Goal: Task Accomplishment & Management: Manage account settings

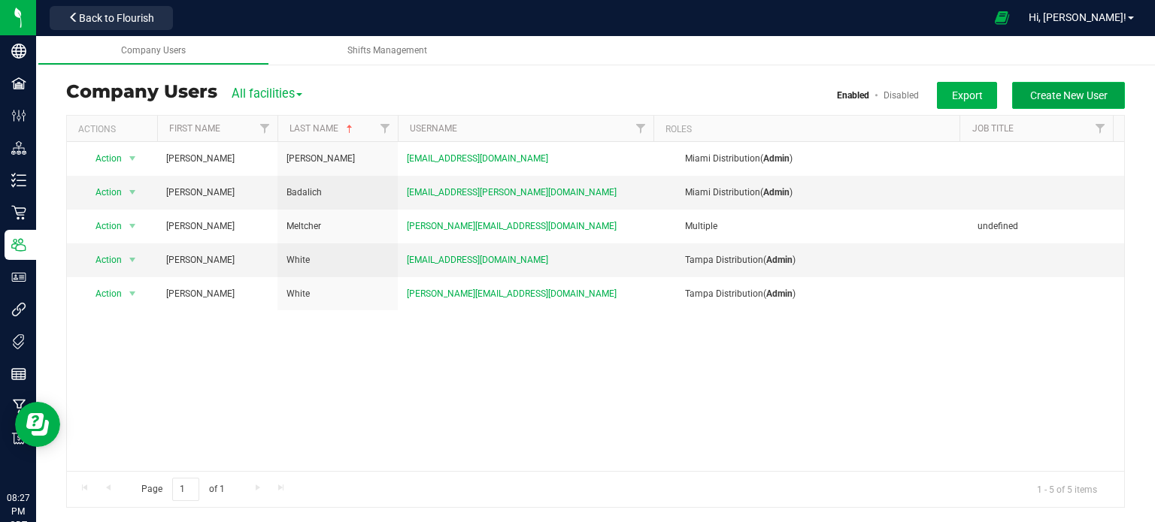
click at [1060, 97] on span "Create New User" at bounding box center [1068, 95] width 77 height 12
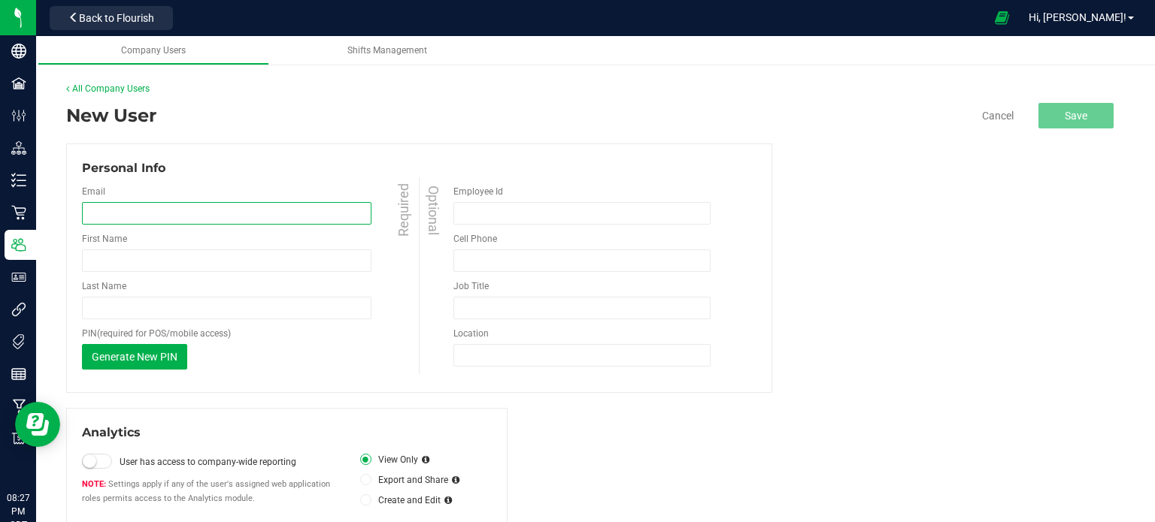
click at [210, 214] on input "email" at bounding box center [226, 213] width 289 height 23
paste input "jayraider19@gmail.com EEC.Victoria@gmail.com"
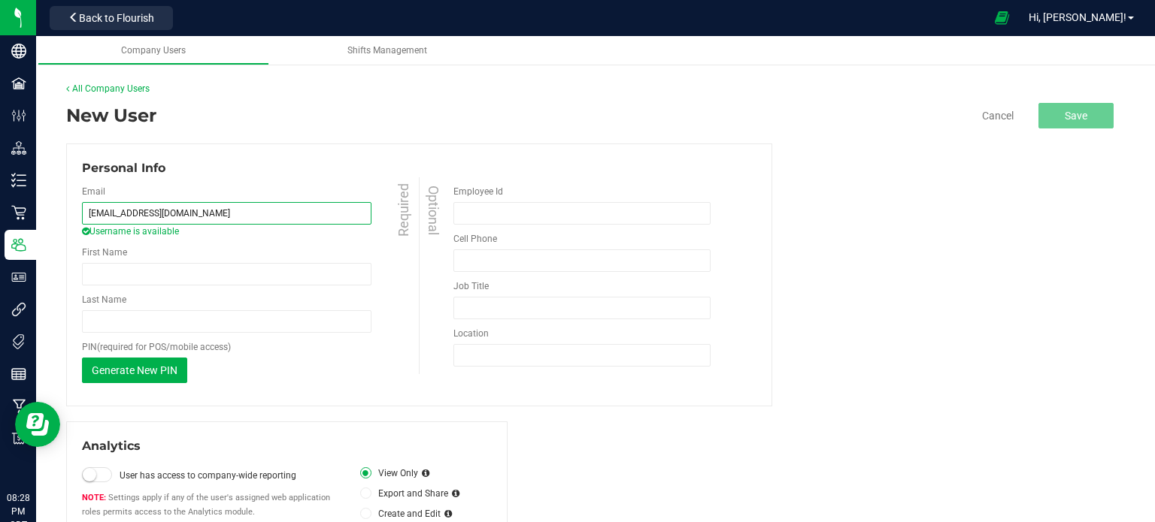
type input "jayraider19@gmail.com"
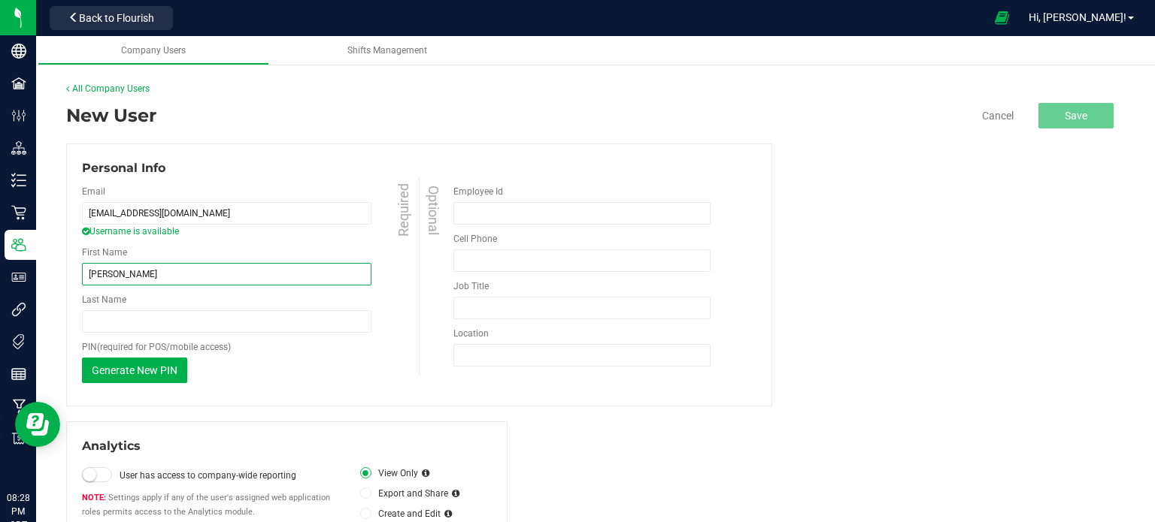
type input "Cruz"
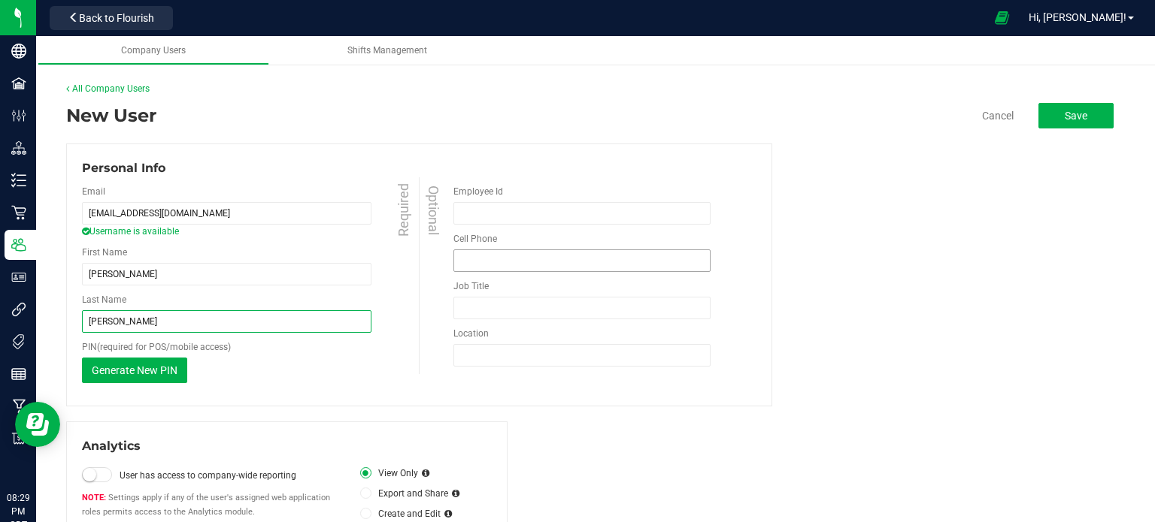
type input "Saldano"
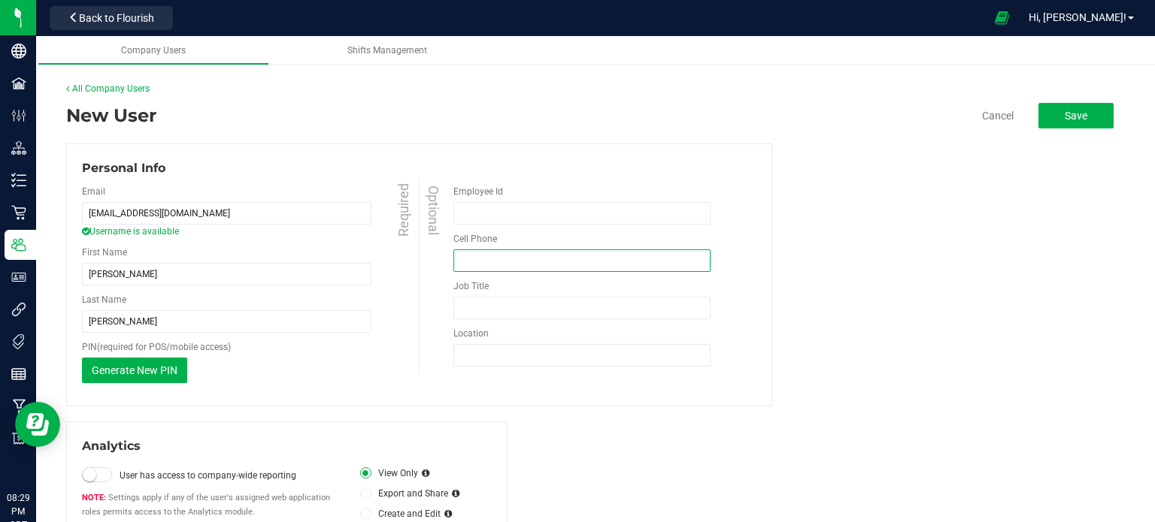
click at [574, 264] on input "tel" at bounding box center [581, 261] width 257 height 23
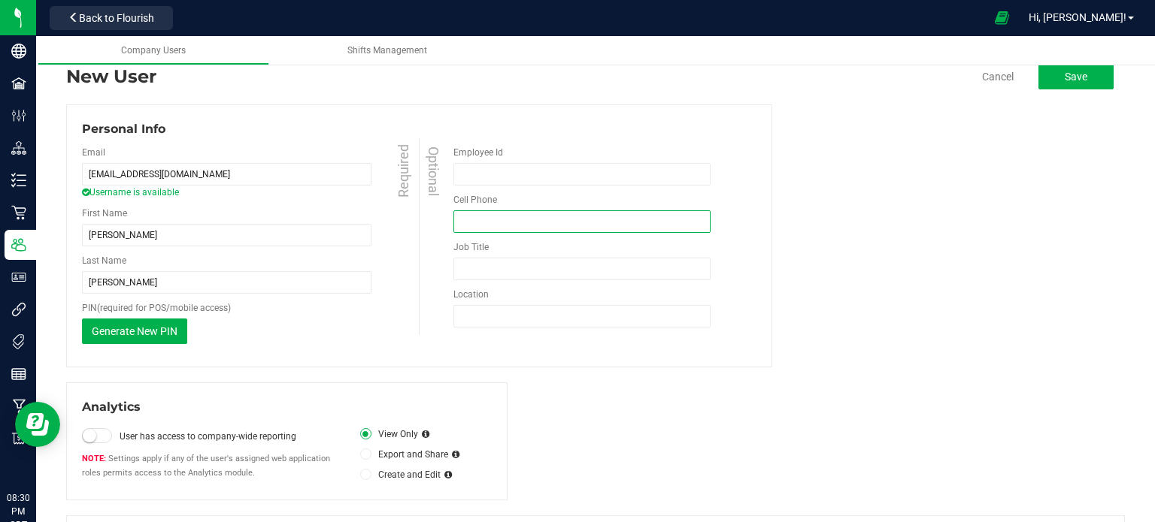
scroll to position [37, 0]
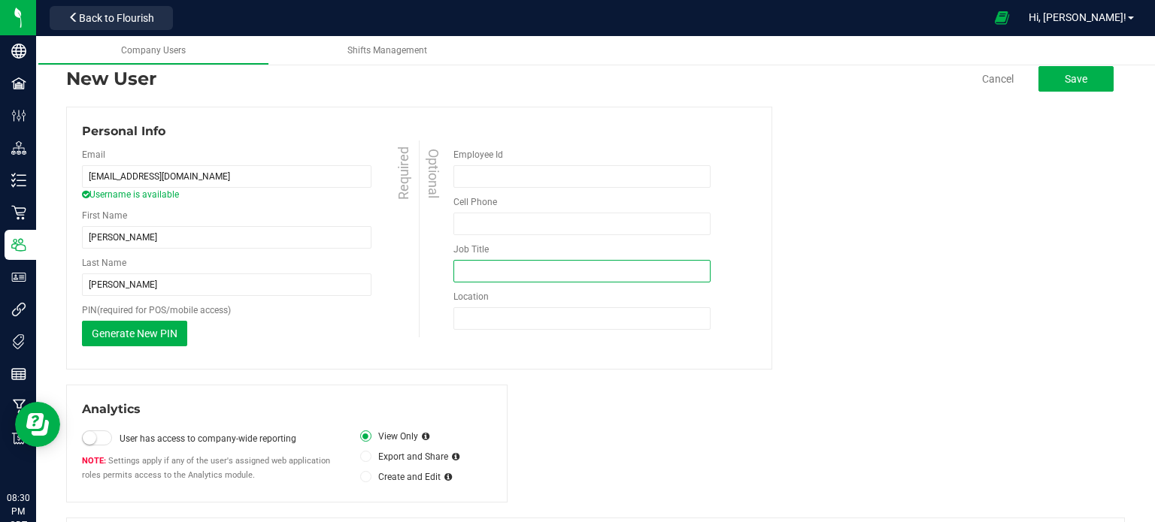
click at [481, 276] on input "Job Title" at bounding box center [581, 271] width 257 height 23
paste input "Senior Fulfillment Officer"
type input "Senior Fulfillment Officer"
click at [1080, 71] on button "Save" at bounding box center [1075, 79] width 75 height 26
click at [910, 243] on div "Personal Info Email jayraider19@gmail.com Username is available Required First …" at bounding box center [595, 238] width 1058 height 263
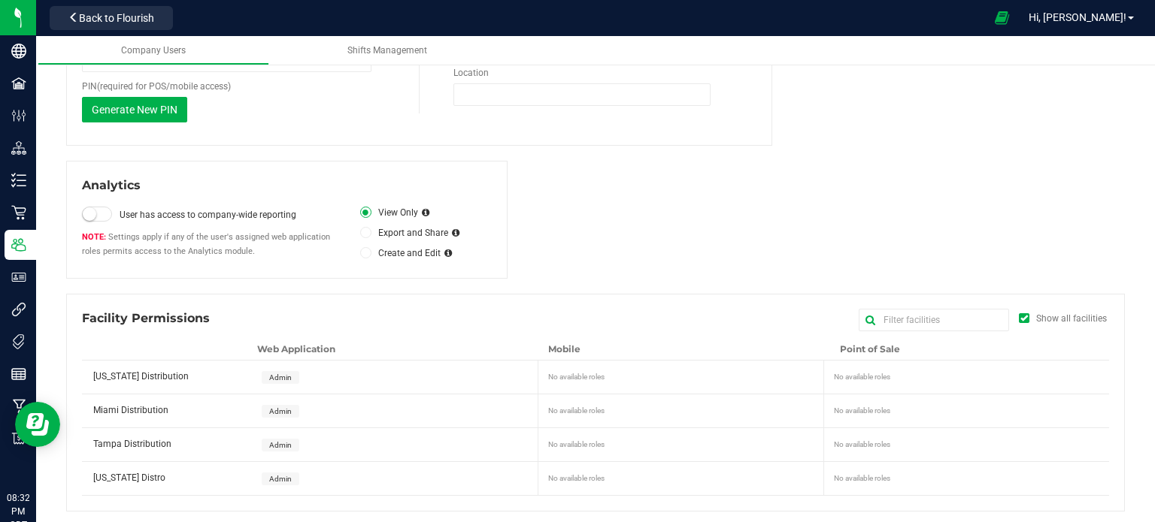
scroll to position [262, 0]
click at [277, 374] on span "Admin" at bounding box center [280, 376] width 23 height 8
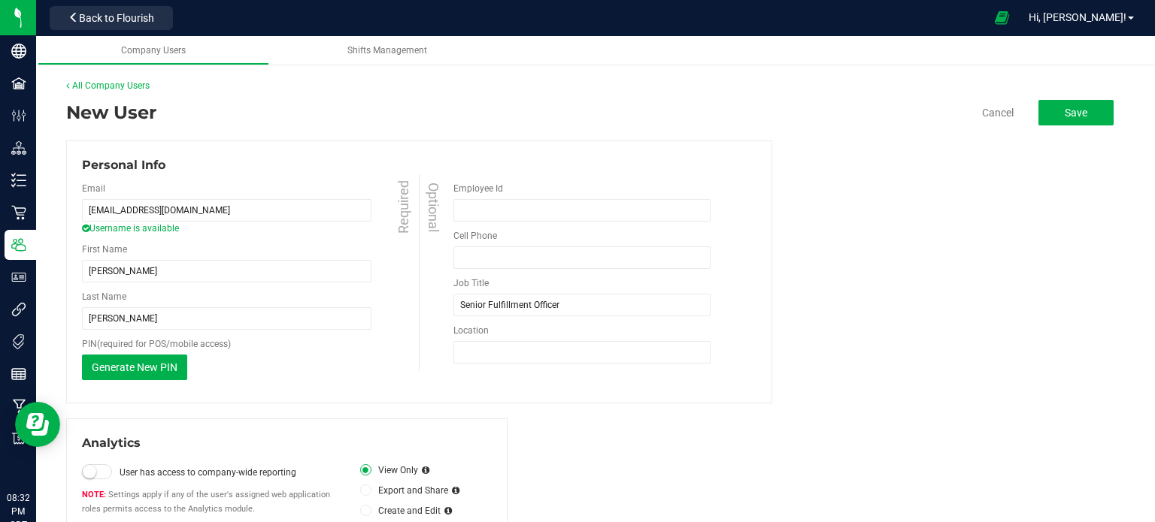
scroll to position [0, 0]
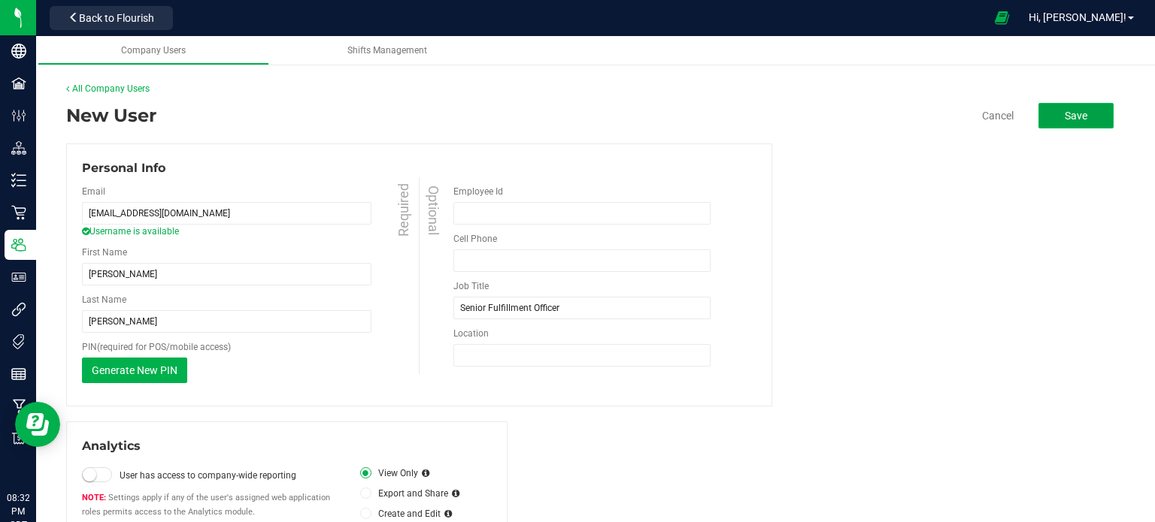
click at [1068, 117] on span "Save" at bounding box center [1075, 116] width 23 height 12
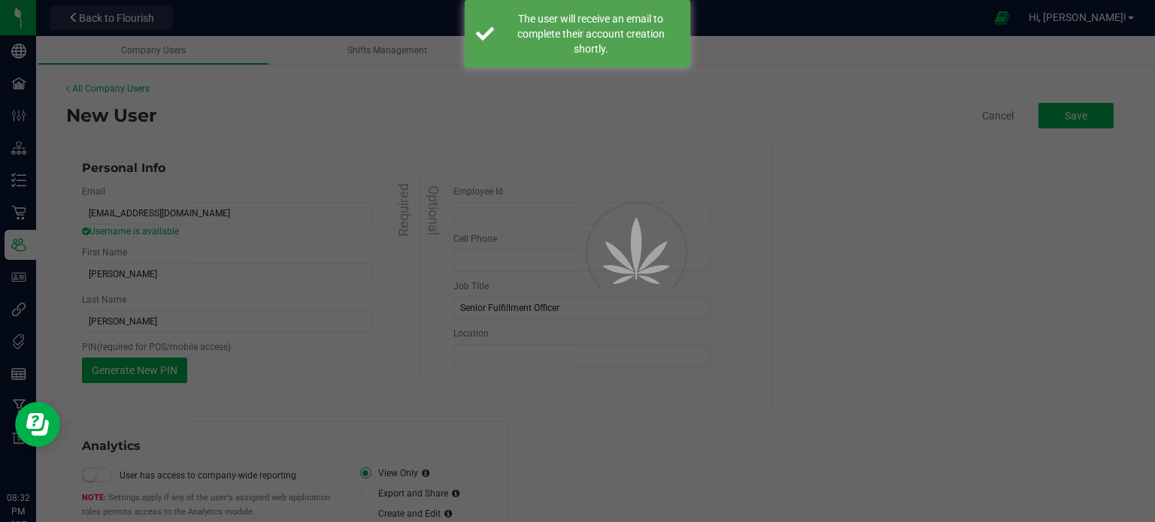
click at [868, 229] on div at bounding box center [577, 261] width 1155 height 522
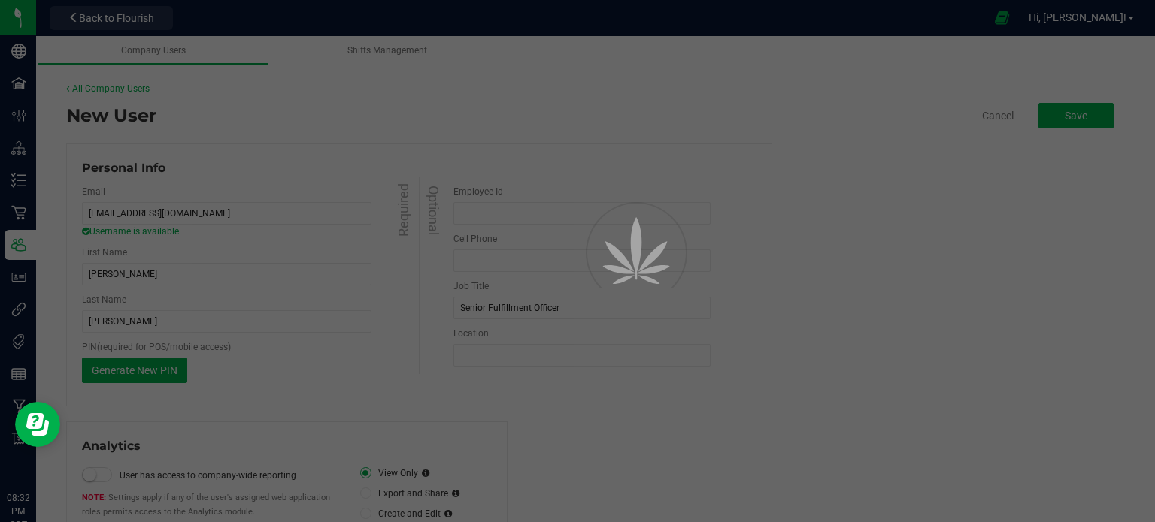
click at [80, 21] on div at bounding box center [577, 261] width 1155 height 522
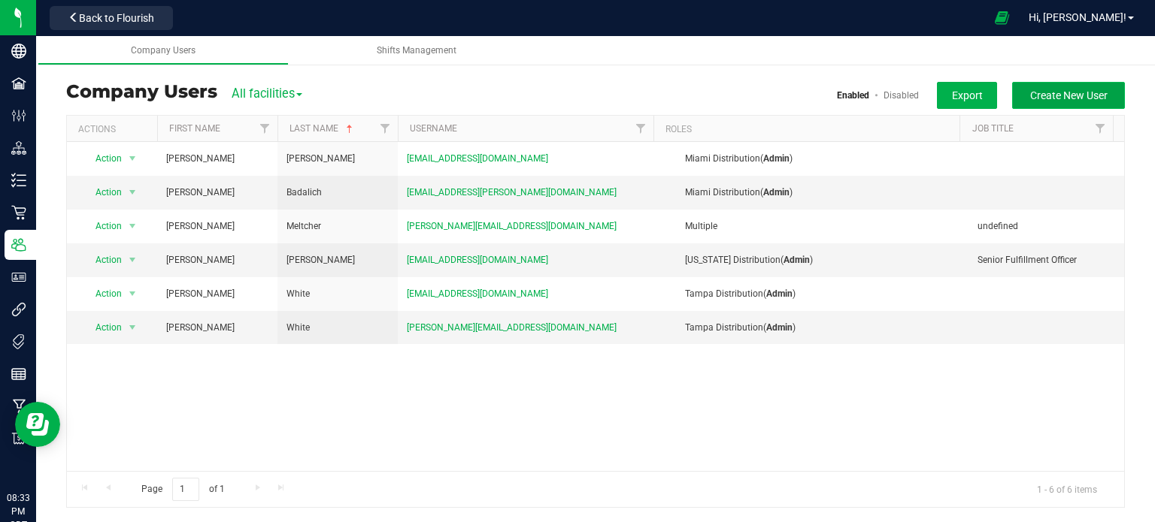
click at [1066, 98] on span "Create New User" at bounding box center [1068, 95] width 77 height 12
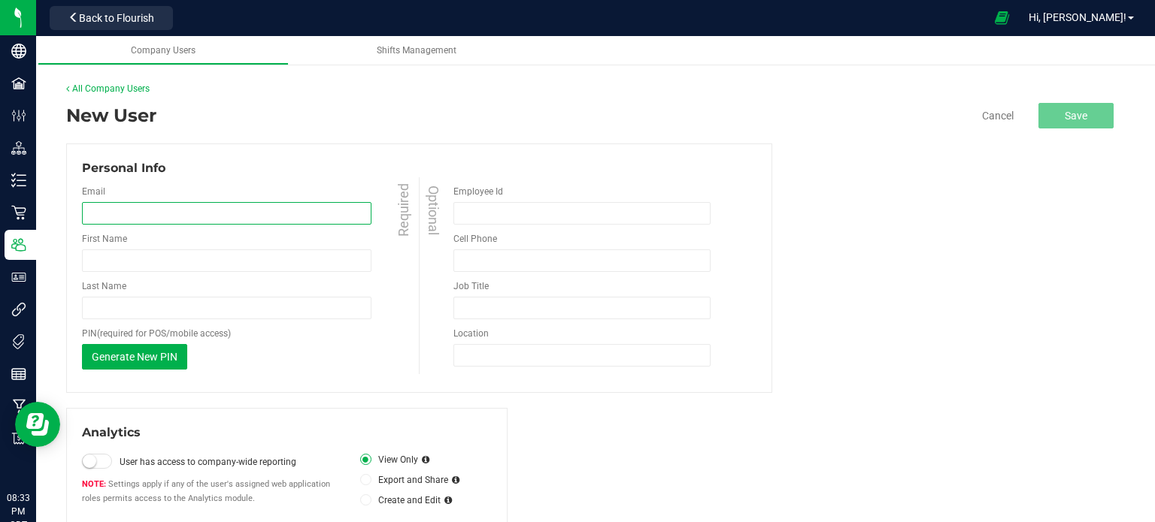
click at [204, 210] on input "email" at bounding box center [226, 213] width 289 height 23
paste input "[EMAIL_ADDRESS][DOMAIN_NAME]"
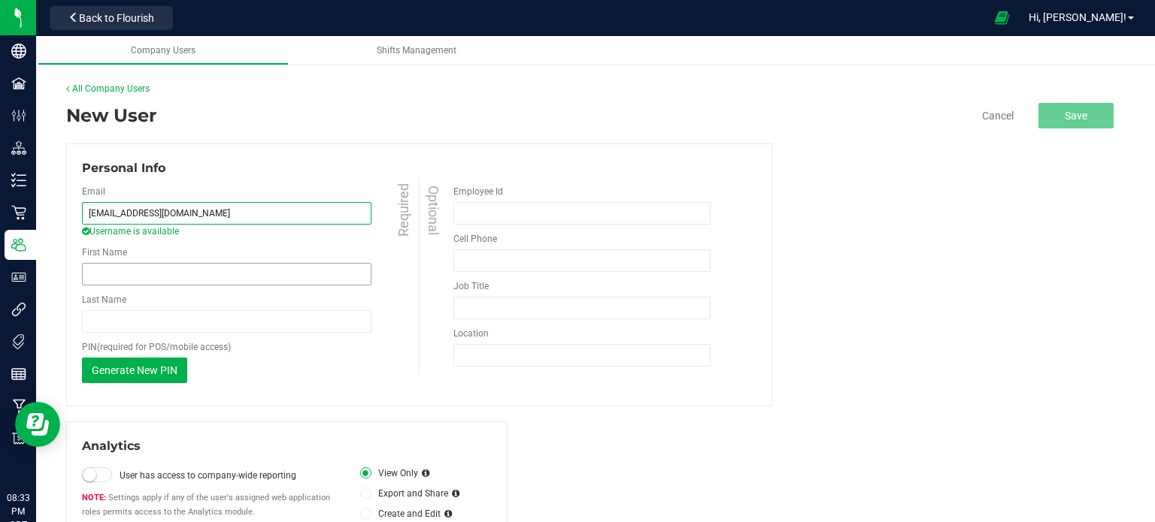
type input "[EMAIL_ADDRESS][DOMAIN_NAME]"
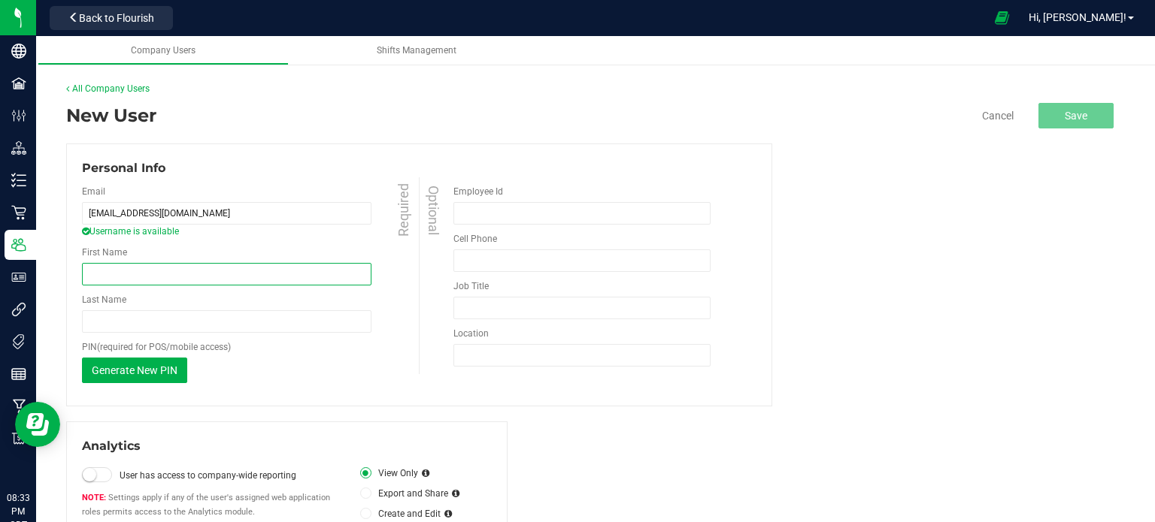
click at [165, 278] on input "First Name" at bounding box center [226, 274] width 289 height 23
type input "Victoria"
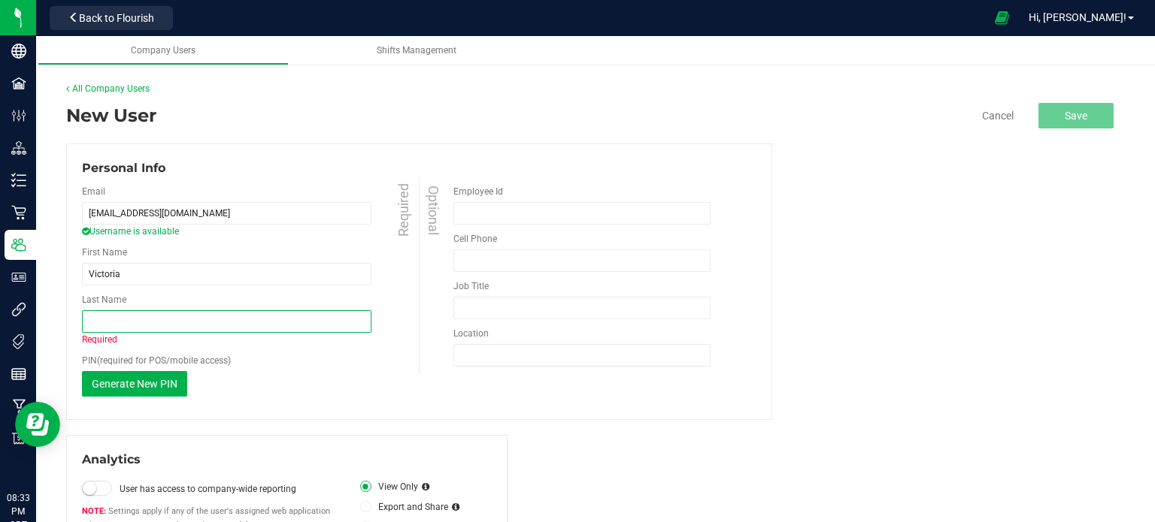
paste input "[PERSON_NAME]"
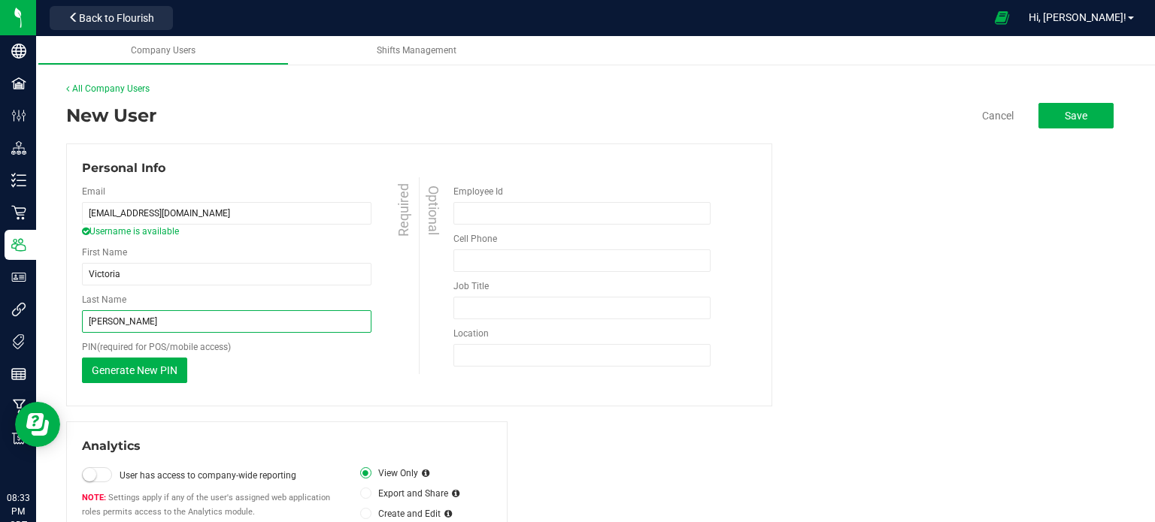
type input "[PERSON_NAME]"
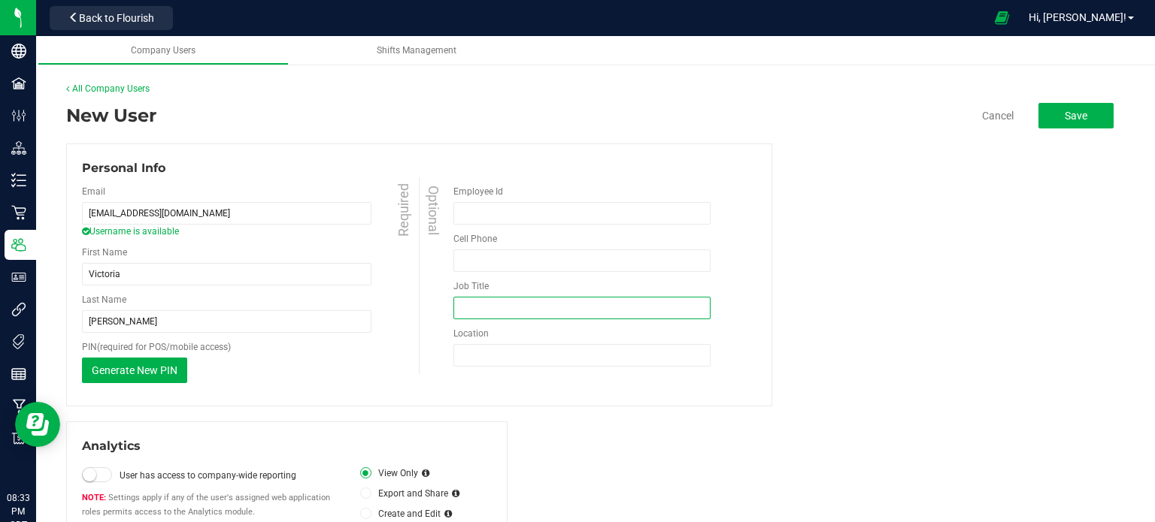
click at [496, 299] on input "Job Title" at bounding box center [581, 308] width 257 height 23
paste input "[US_STATE] Director of Operations"
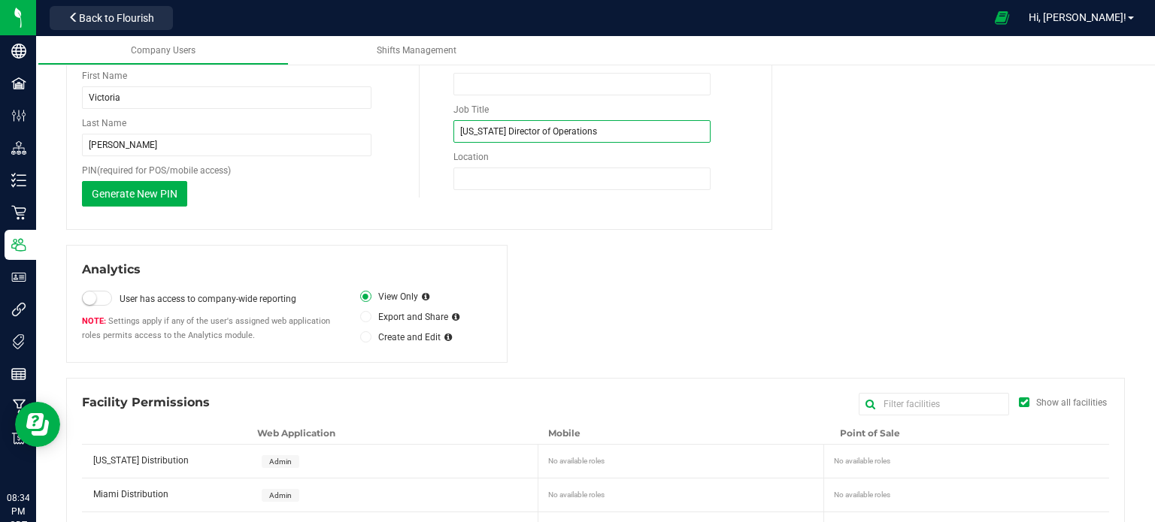
scroll to position [262, 0]
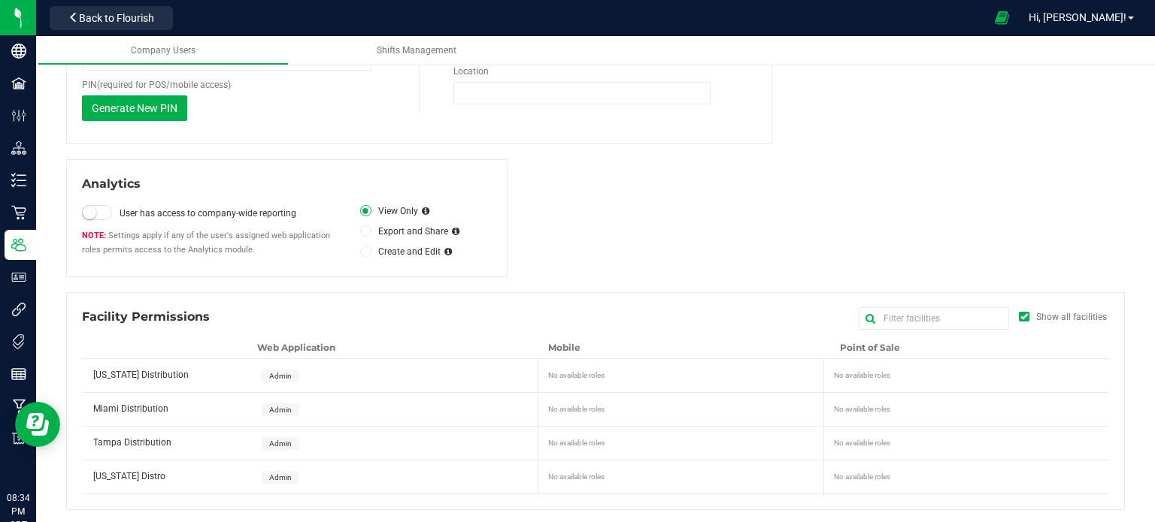
type input "[US_STATE] Director of Operations"
click at [277, 377] on span "Admin" at bounding box center [280, 376] width 23 height 8
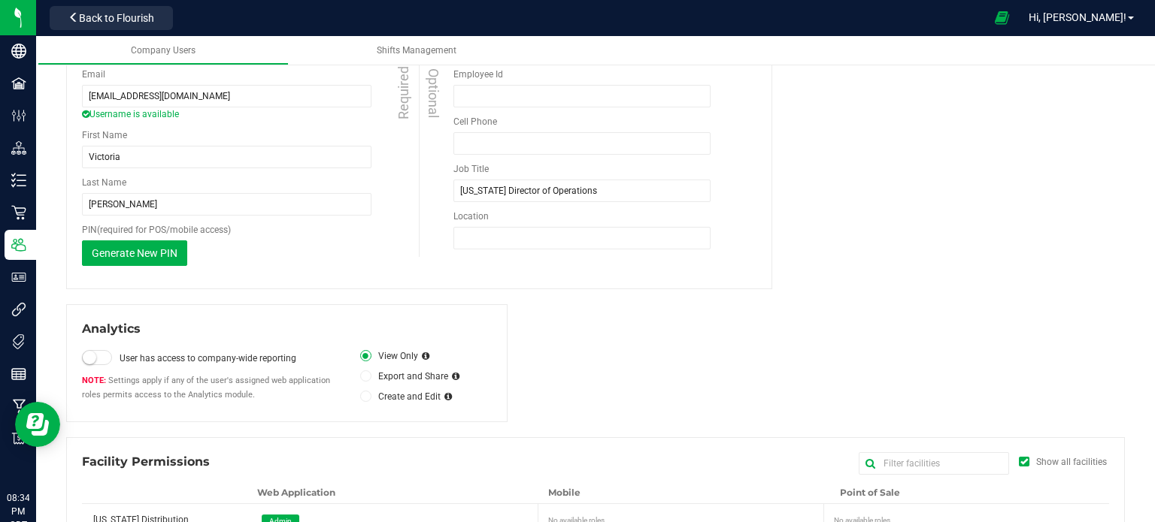
scroll to position [0, 0]
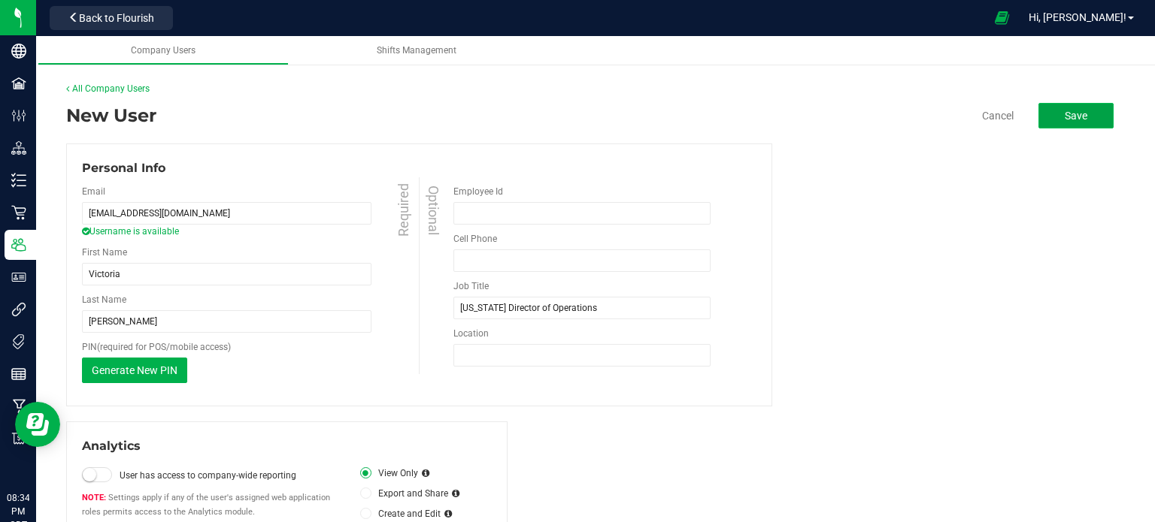
click at [1064, 121] on span "Save" at bounding box center [1075, 116] width 23 height 12
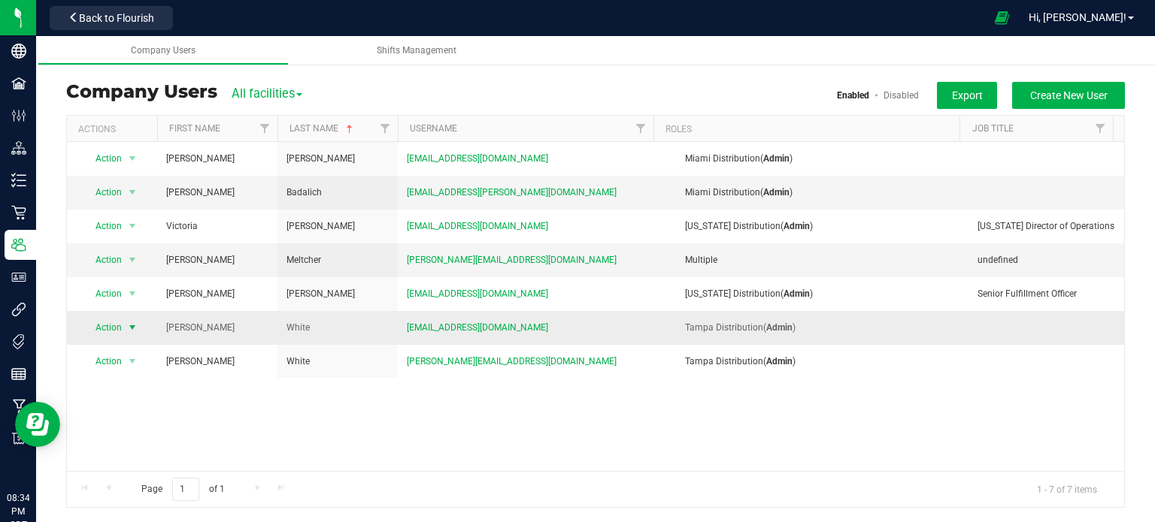
click at [126, 326] on span "select" at bounding box center [132, 328] width 12 height 12
click at [107, 395] on li "Edit user" at bounding box center [123, 397] width 81 height 23
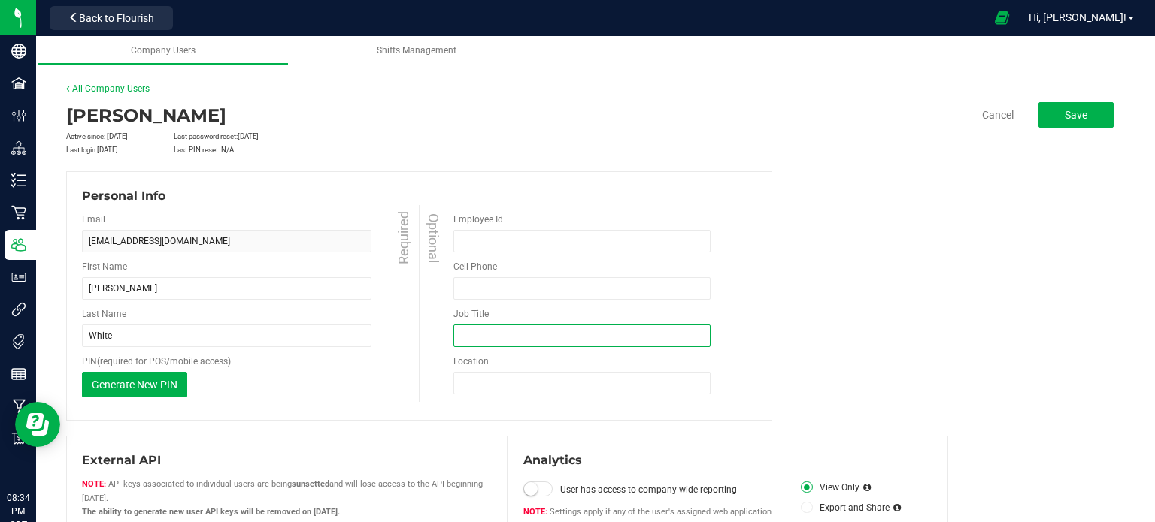
click at [496, 333] on input "Job Title" at bounding box center [581, 336] width 257 height 23
paste input "Director Of Agency Services"
type input "Director Of Agency Services"
click at [1079, 117] on button "Save" at bounding box center [1075, 115] width 75 height 26
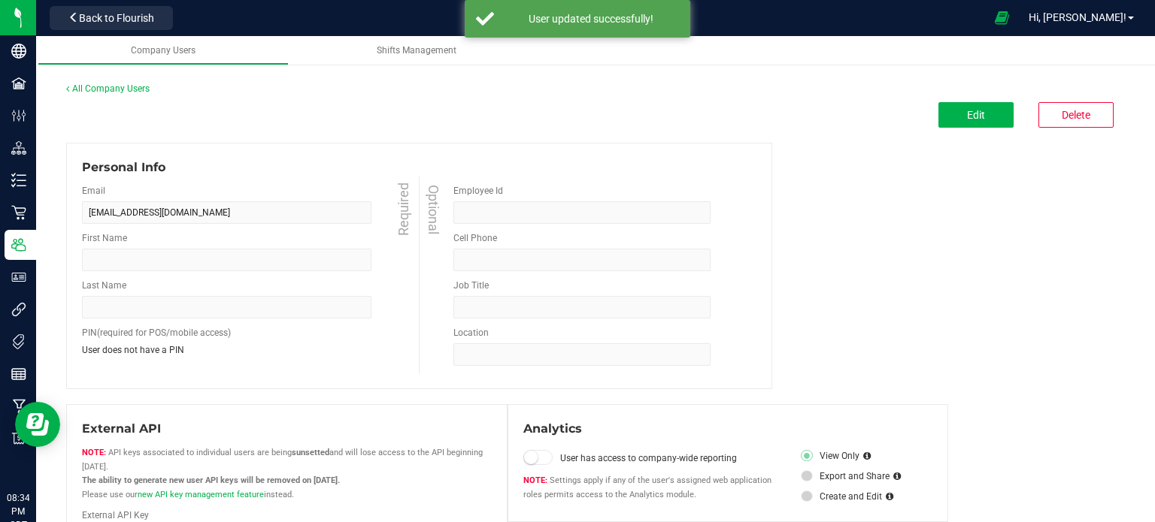
type input "[PERSON_NAME]"
type input "White"
type input "Director Of Agency Services"
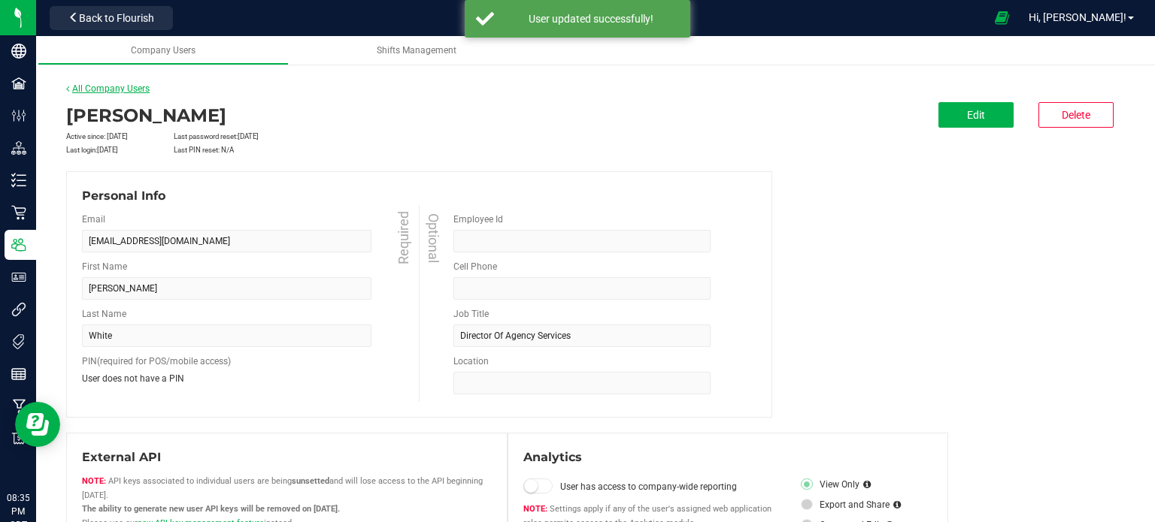
click at [114, 85] on link "All Company Users" at bounding box center [107, 88] width 83 height 11
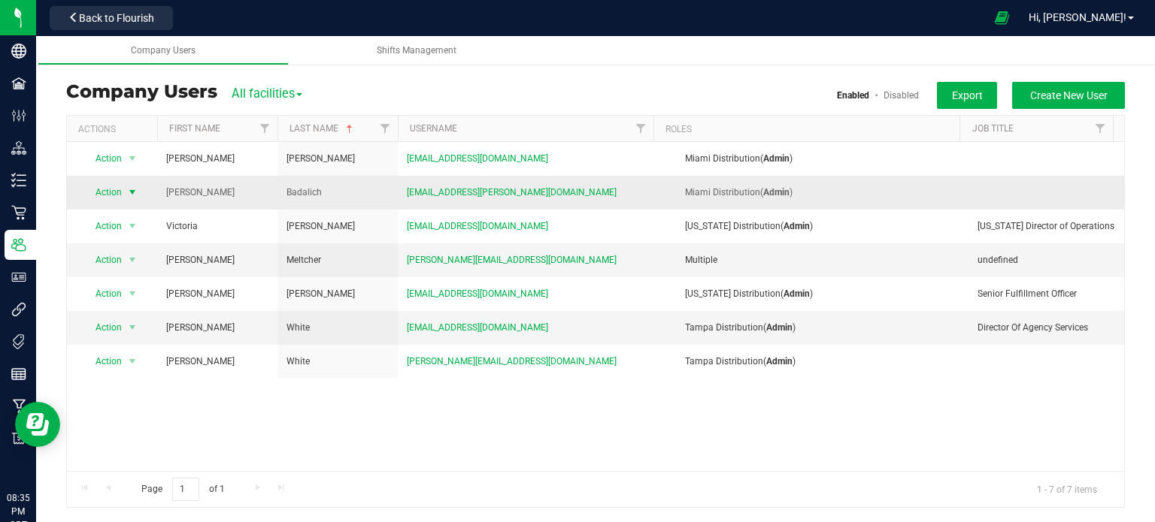
click at [117, 196] on span "Action" at bounding box center [102, 192] width 41 height 21
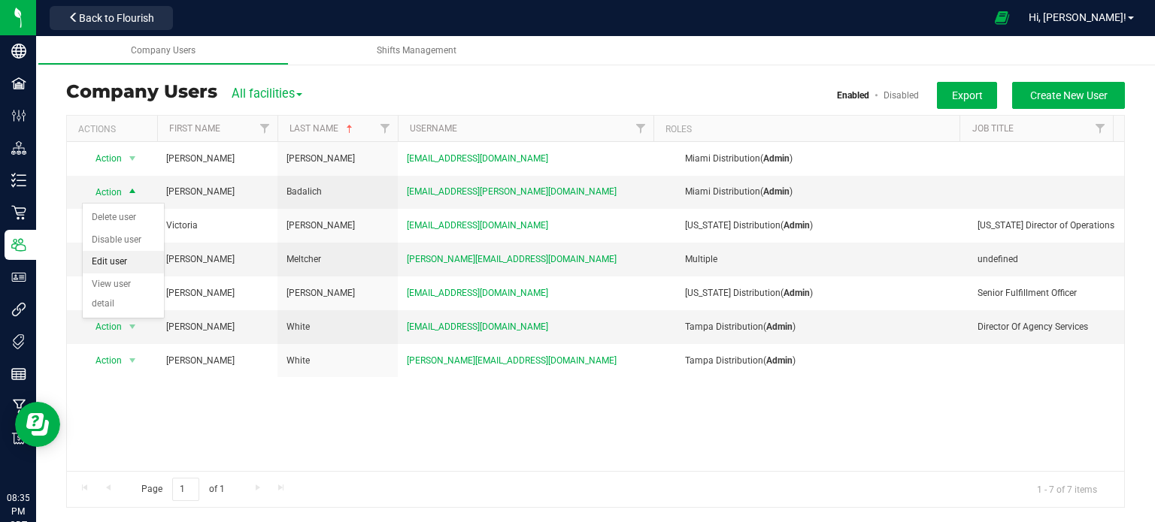
click at [123, 263] on li "Edit user" at bounding box center [123, 262] width 81 height 23
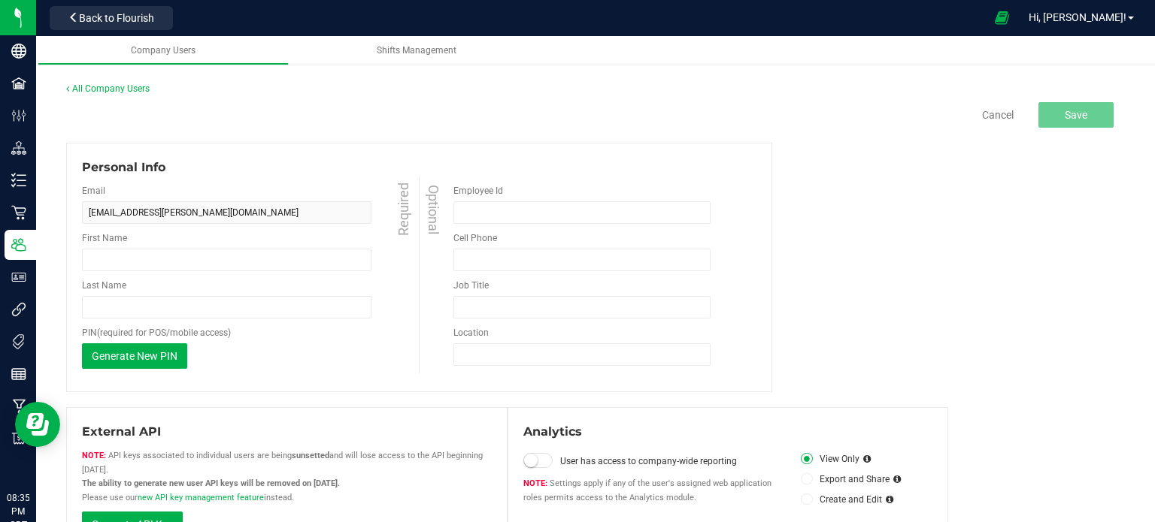
type input "[PERSON_NAME]"
type input "Badalich"
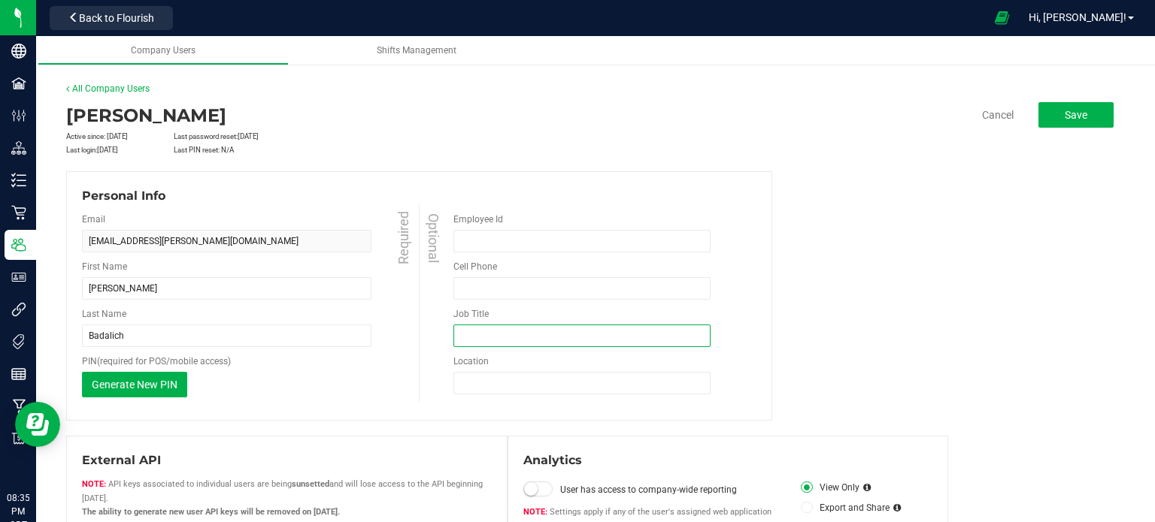
click at [519, 340] on input "Job Title" at bounding box center [581, 336] width 257 height 23
paste input "Director Of Agency Services"
type input "Senior Fulfillment Officer & Director Of Agency Services"
click at [1083, 122] on button "Save" at bounding box center [1075, 115] width 75 height 26
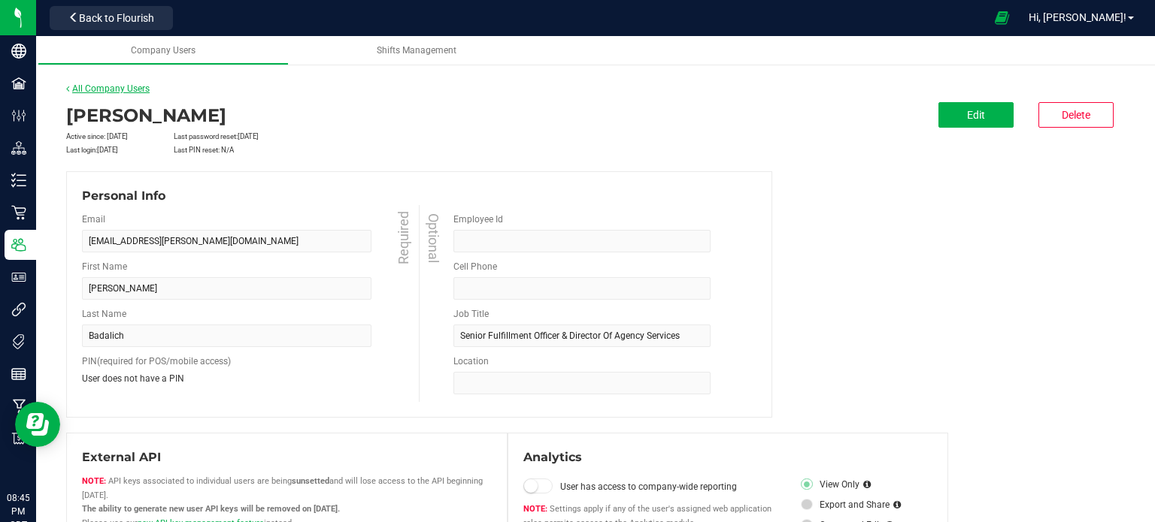
click at [108, 85] on link "All Company Users" at bounding box center [107, 88] width 83 height 11
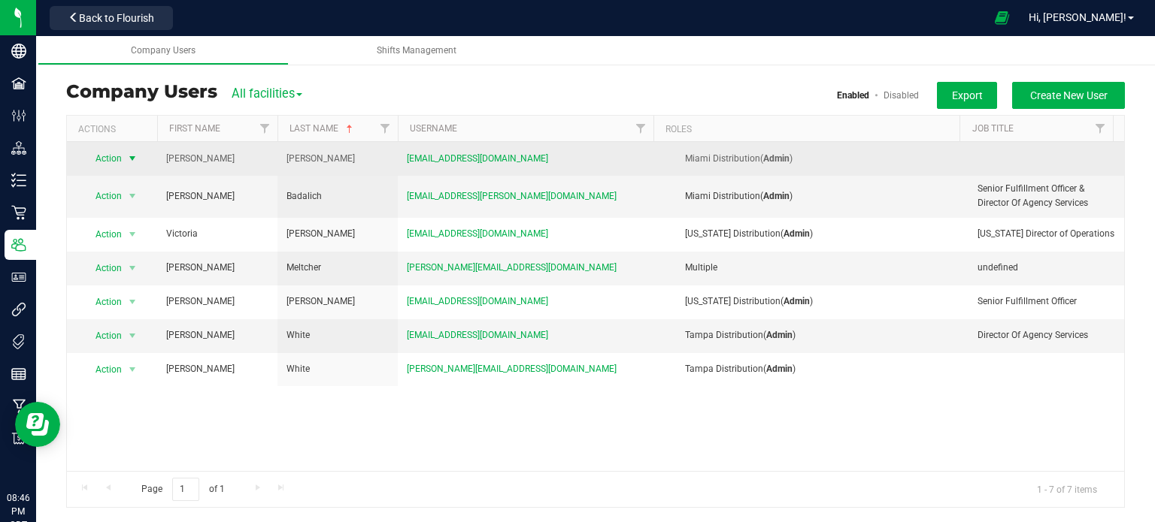
click at [108, 156] on span "Action" at bounding box center [102, 158] width 41 height 21
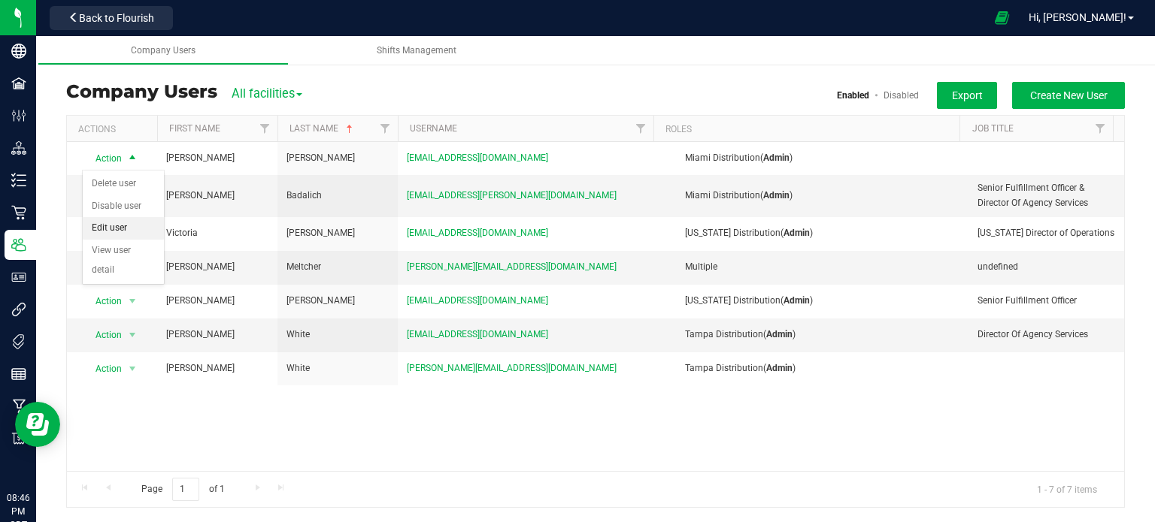
click at [115, 227] on li "Edit user" at bounding box center [123, 228] width 81 height 23
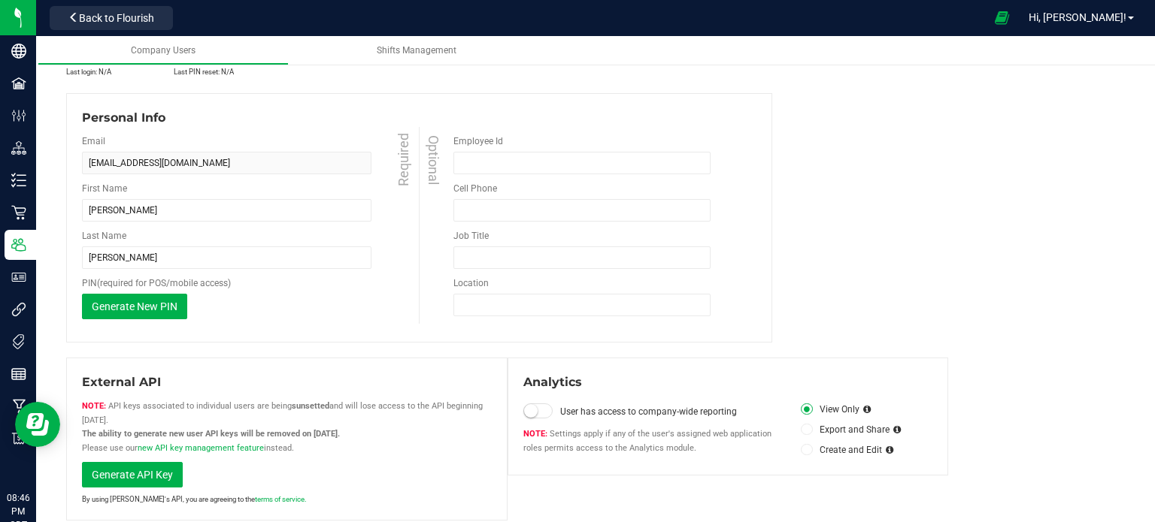
scroll to position [75, 0]
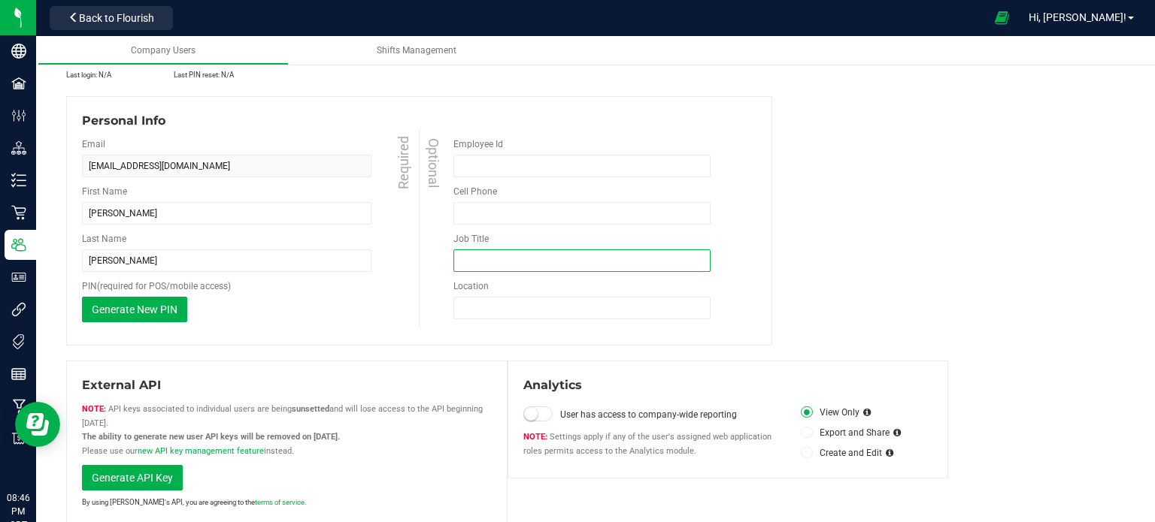
click at [514, 261] on input "Job Title" at bounding box center [581, 261] width 257 height 23
drag, startPoint x: 514, startPoint y: 261, endPoint x: 505, endPoint y: 264, distance: 9.5
click at [505, 264] on input "Job Title" at bounding box center [581, 261] width 257 height 23
type input "Director Of Agency Services"
click at [820, 207] on div "Personal Info Email [EMAIL_ADDRESS][DOMAIN_NAME] Required First Name [PERSON_NA…" at bounding box center [595, 221] width 1058 height 250
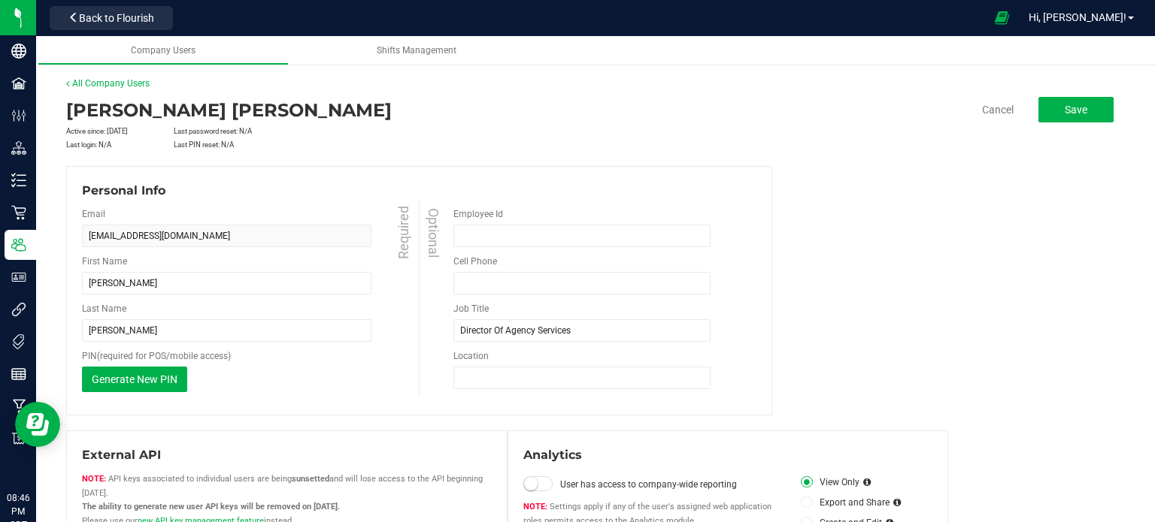
scroll to position [0, 0]
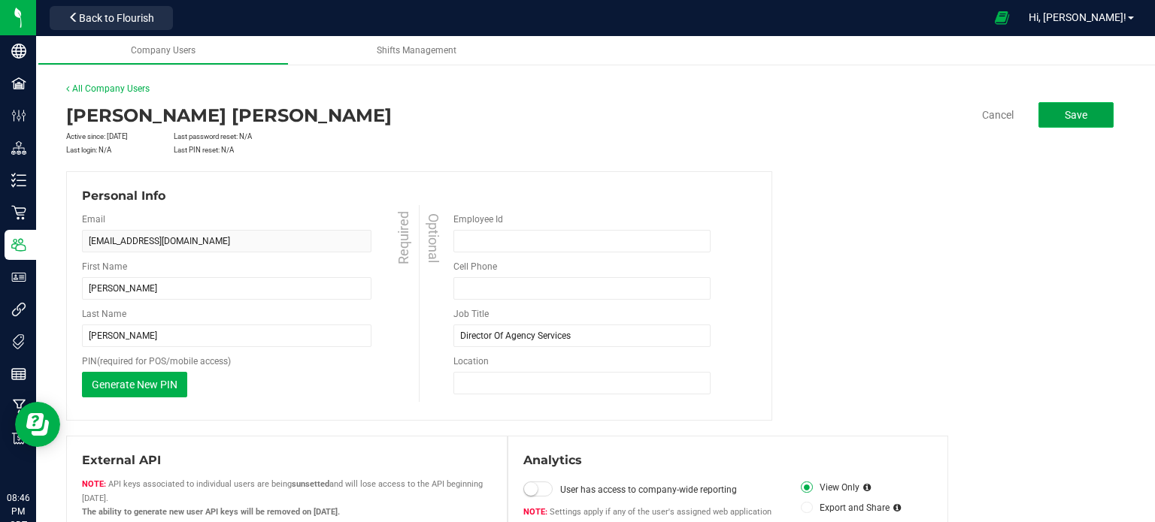
click at [1074, 120] on span "Save" at bounding box center [1075, 115] width 23 height 12
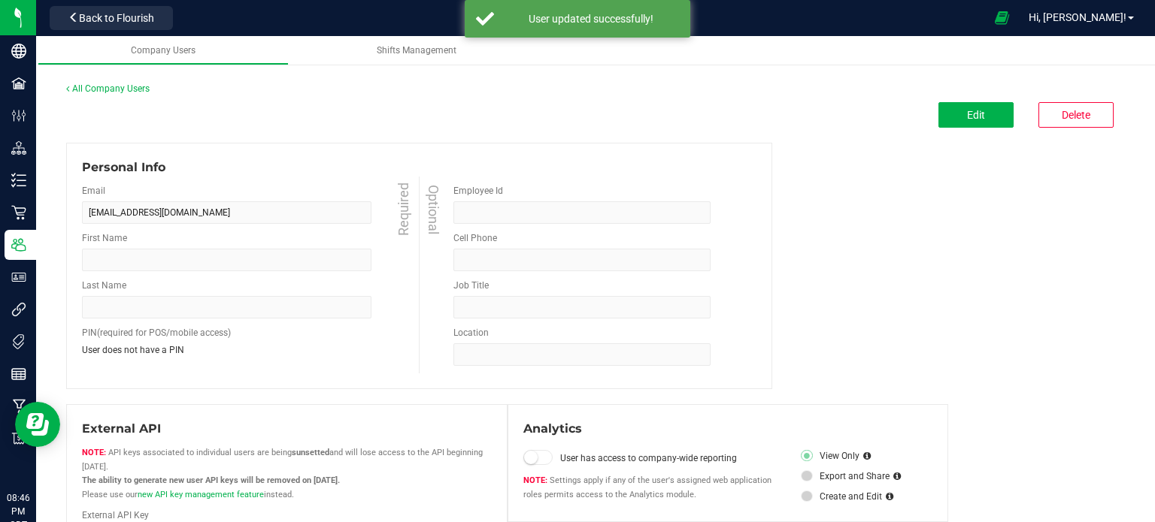
type input "[PERSON_NAME]"
type input "Director Of Agency Services"
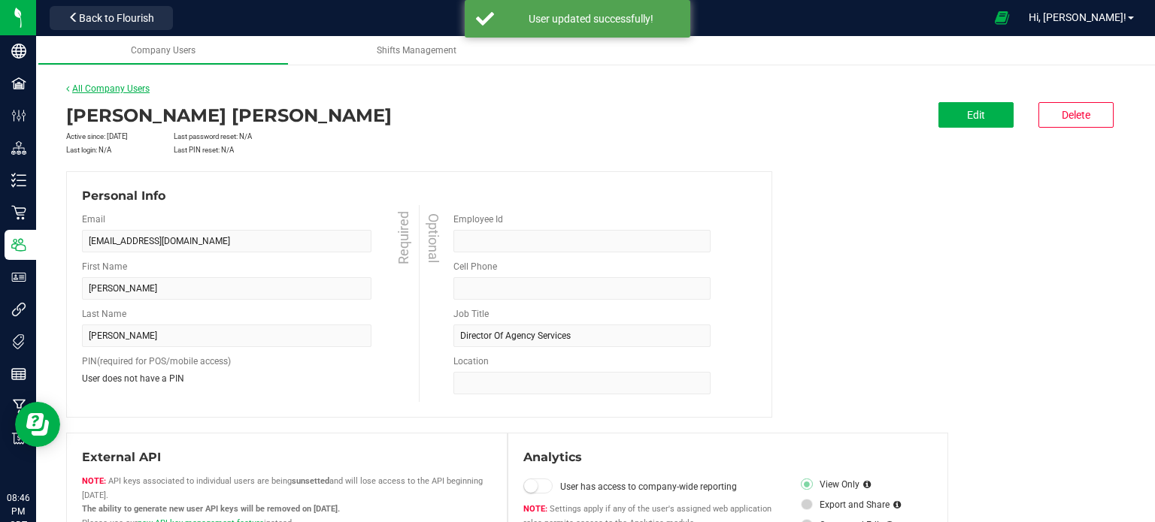
click at [123, 92] on link "All Company Users" at bounding box center [107, 88] width 83 height 11
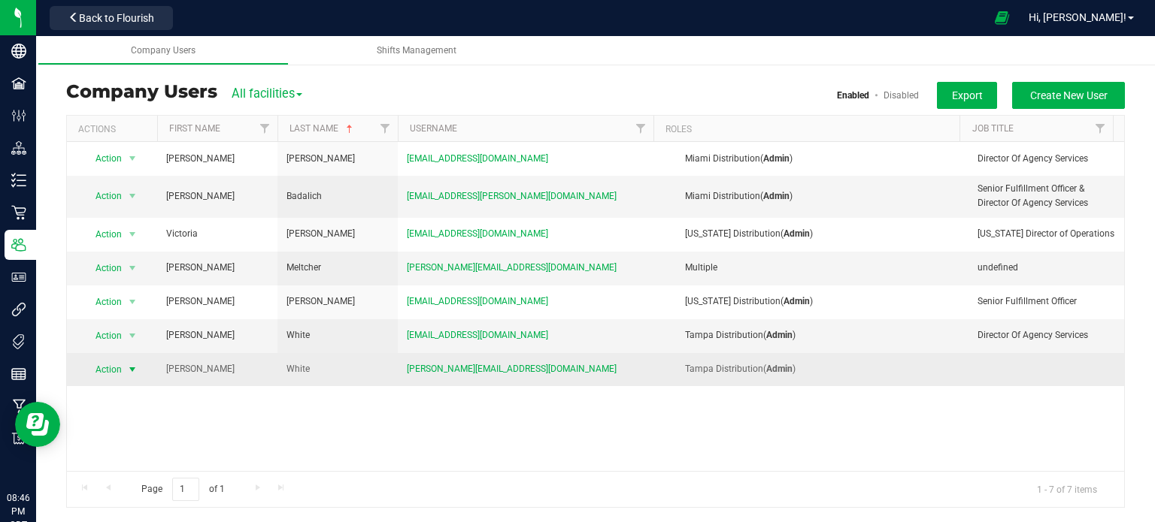
click at [123, 368] on span "select" at bounding box center [132, 369] width 19 height 21
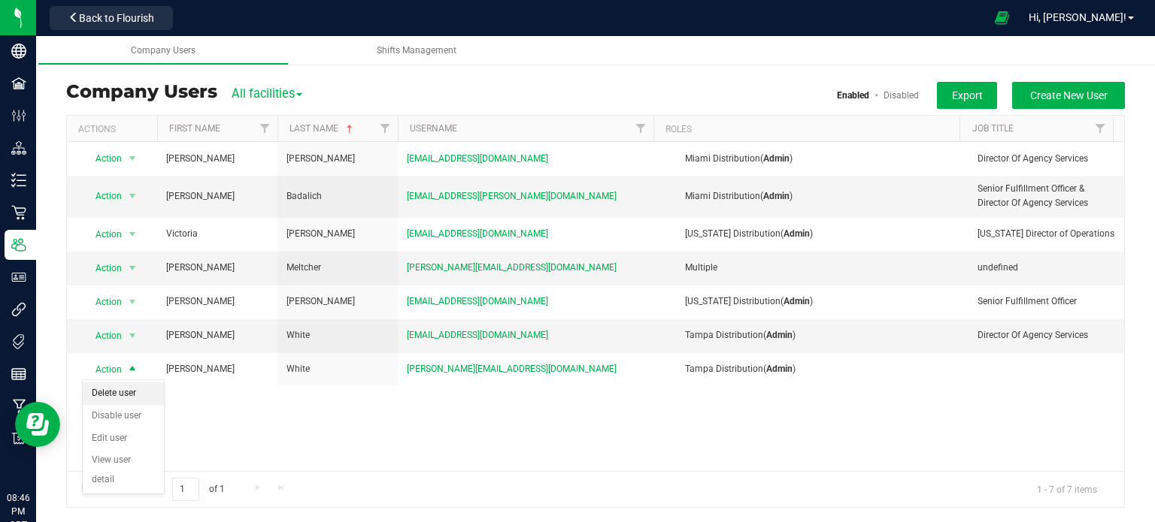
click at [126, 395] on li "Delete user" at bounding box center [123, 394] width 81 height 23
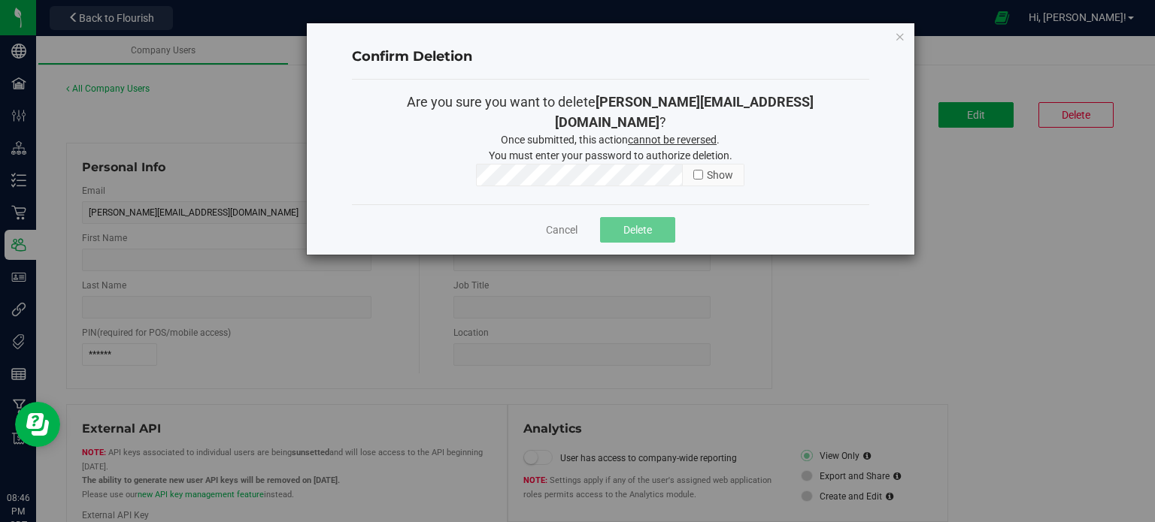
type input "[PERSON_NAME]"
type input "White"
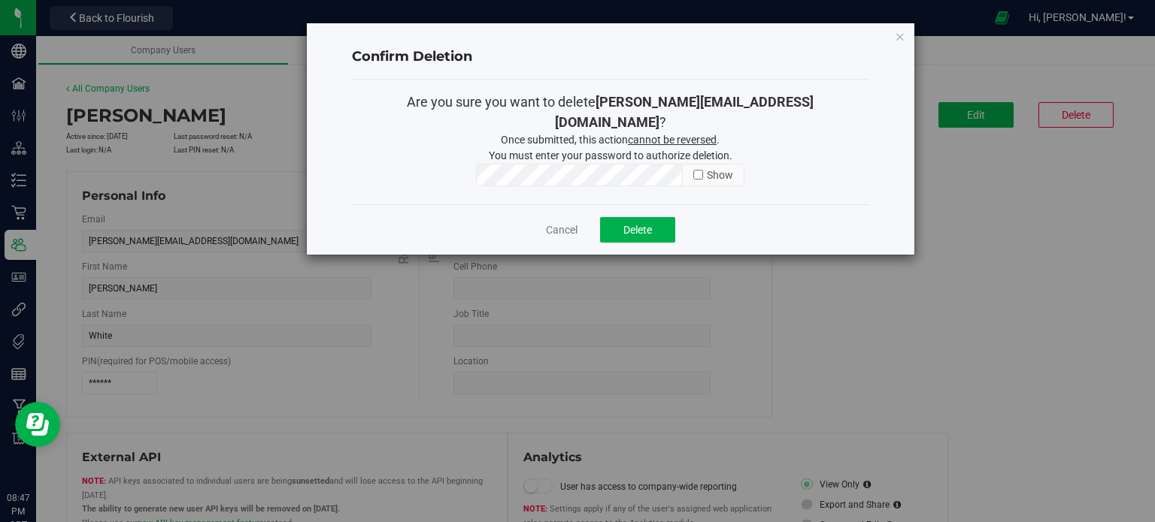
click at [698, 170] on input "checkbox" at bounding box center [698, 175] width 10 height 10
checkbox input "true"
click at [649, 224] on span "Delete" at bounding box center [637, 230] width 29 height 12
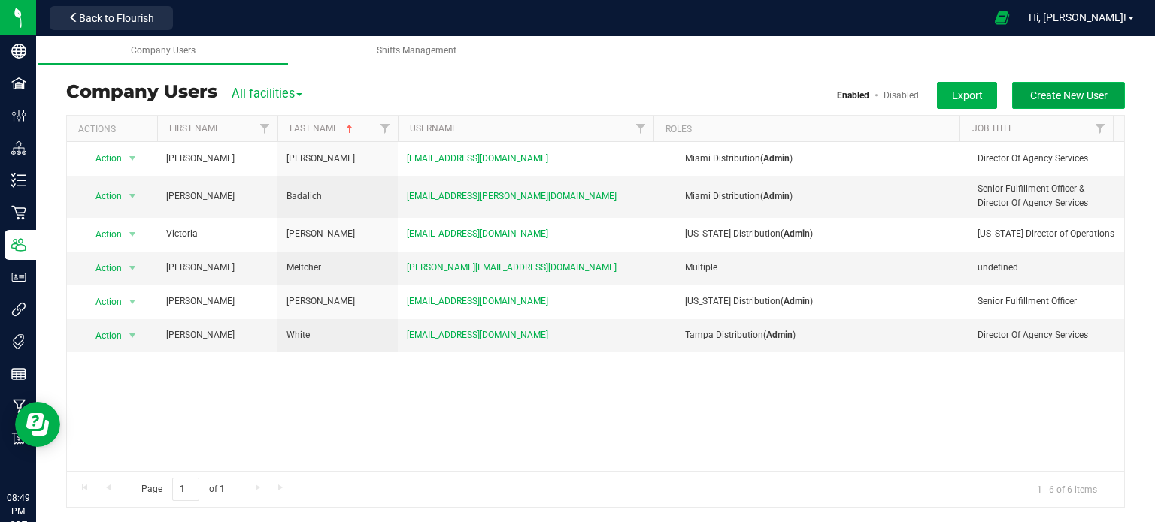
click at [1083, 95] on span "Create New User" at bounding box center [1068, 95] width 77 height 12
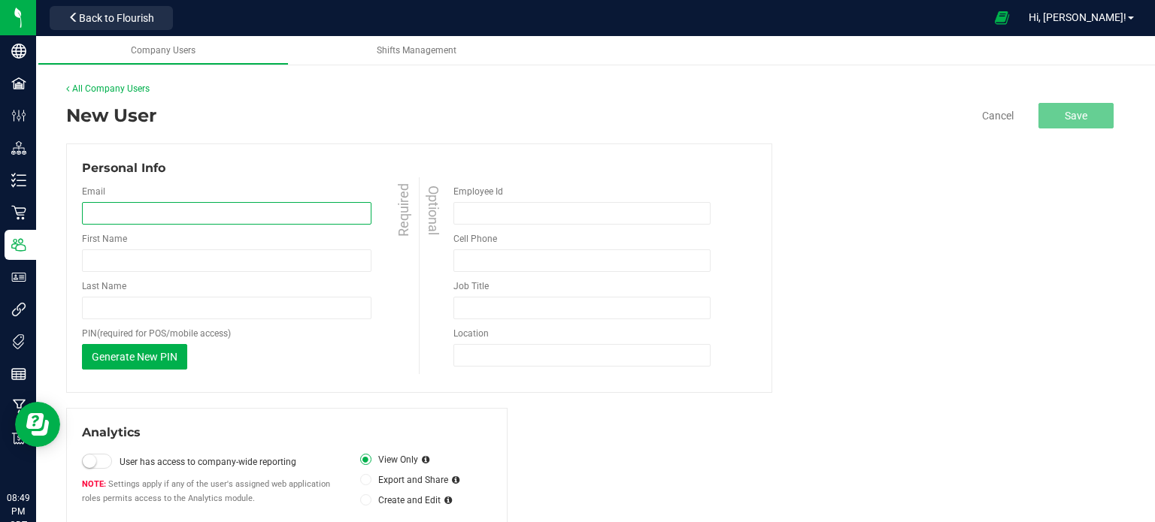
click at [192, 219] on input "email" at bounding box center [226, 213] width 289 height 23
paste input "[EMAIL_ADDRESS][DOMAIN_NAME]"
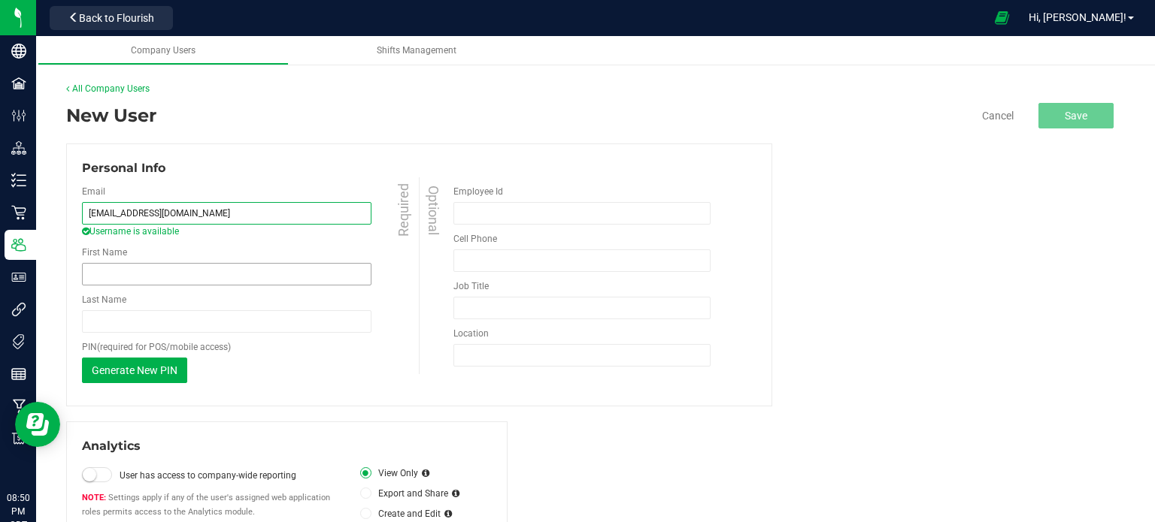
type input "[EMAIL_ADDRESS][DOMAIN_NAME]"
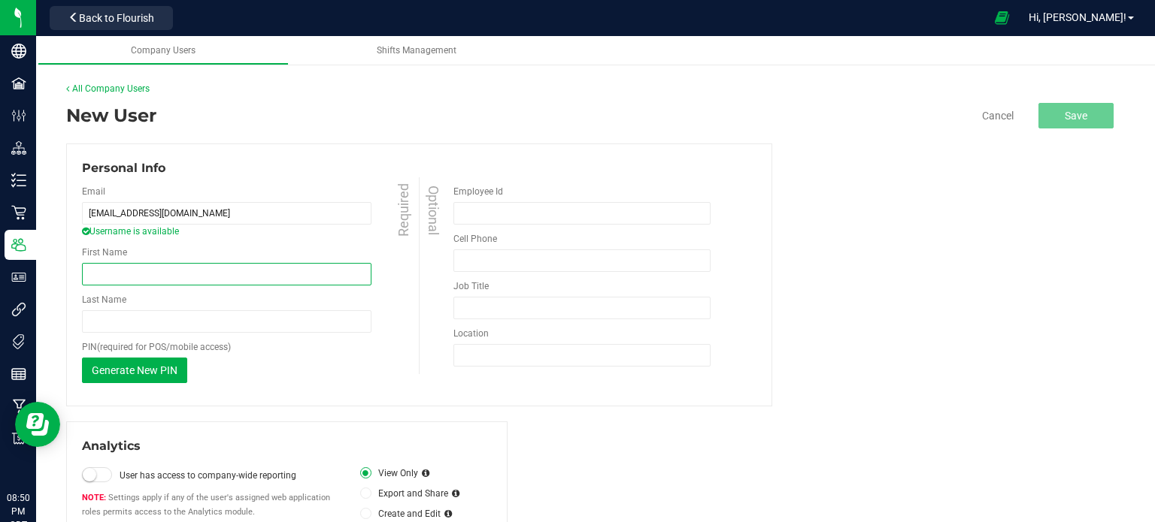
click at [213, 278] on input "First Name" at bounding box center [226, 274] width 289 height 23
type input "Karina"
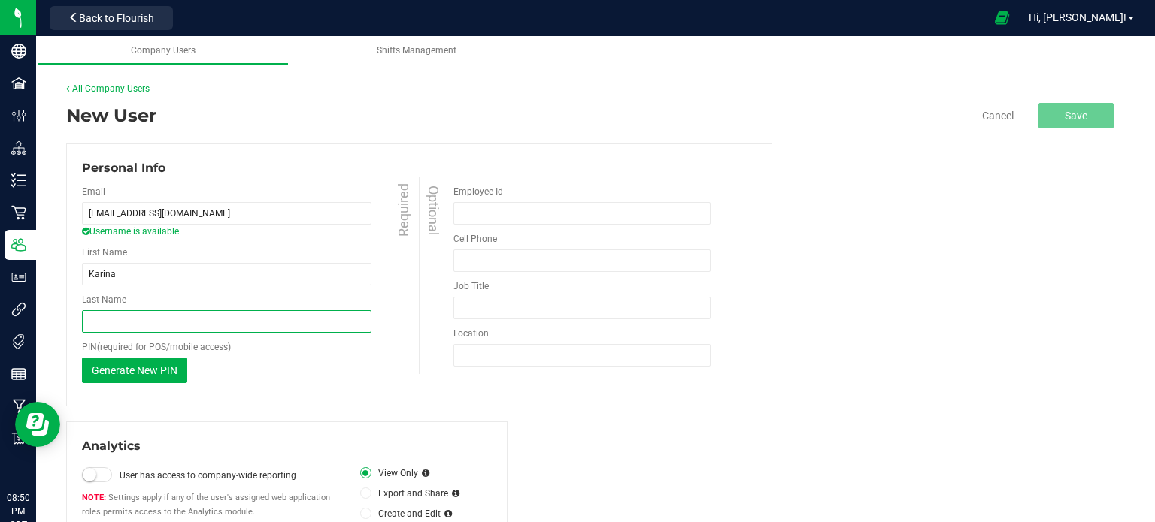
click at [167, 319] on input "Last Name" at bounding box center [226, 321] width 289 height 23
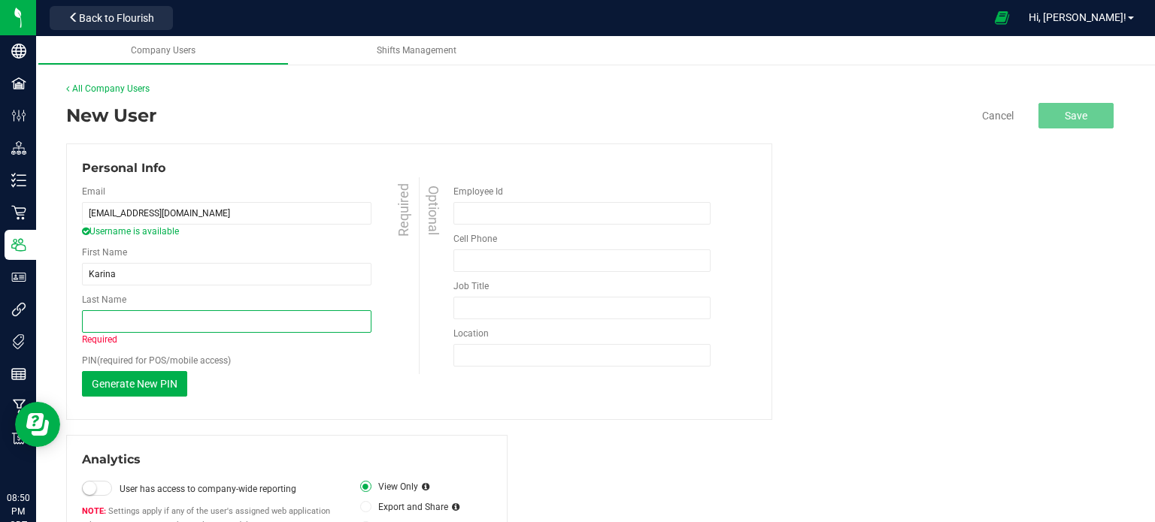
paste input "Eljaiek"
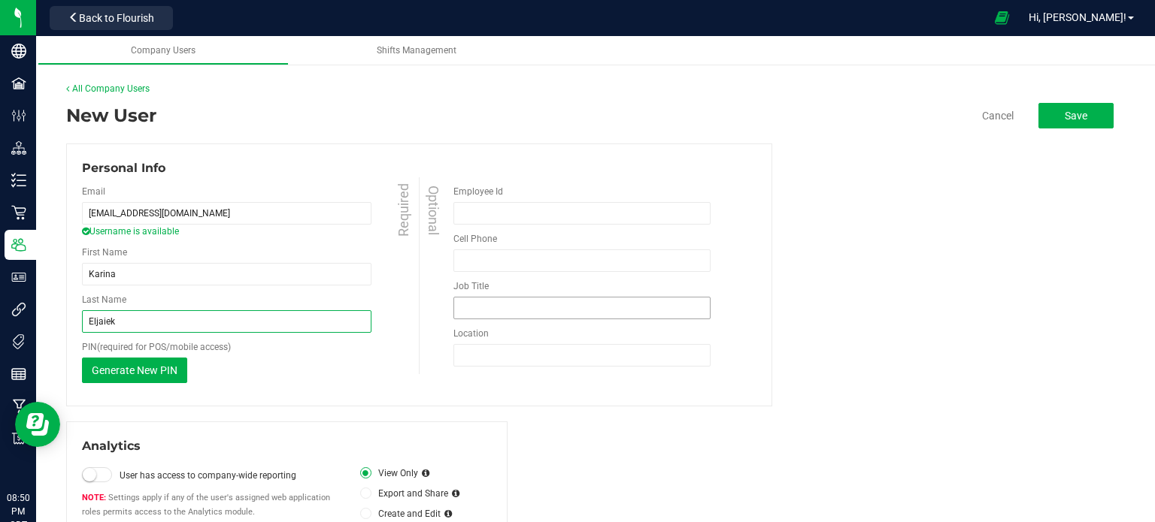
type input "Eljaiek"
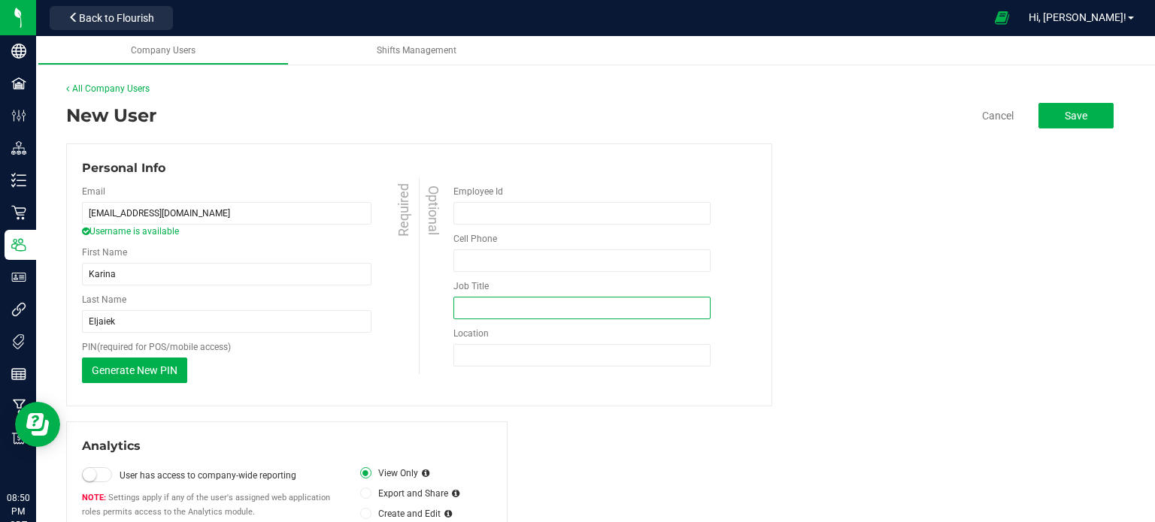
click at [496, 312] on input "Job Title" at bounding box center [581, 308] width 257 height 23
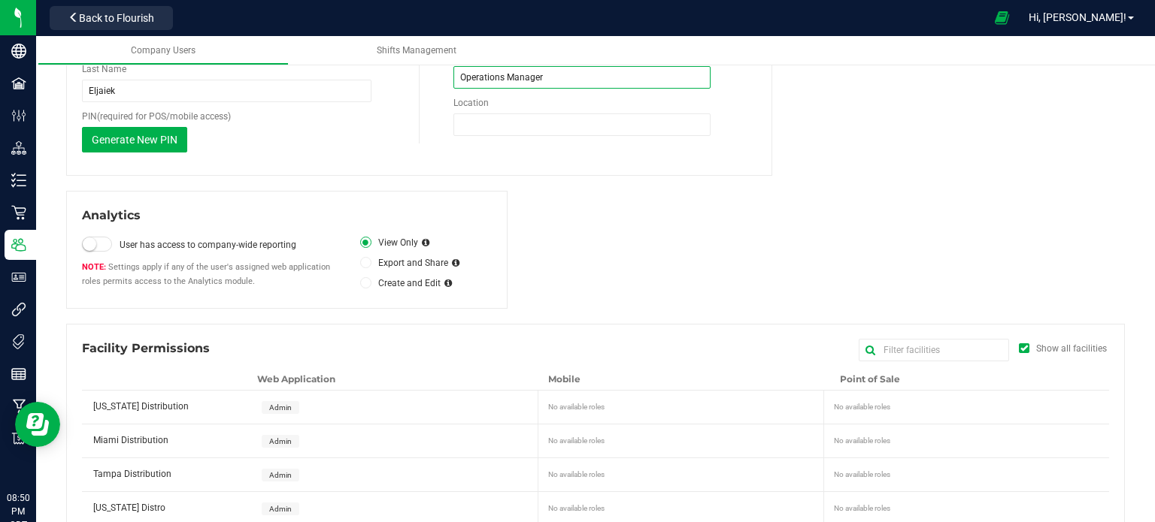
scroll to position [262, 0]
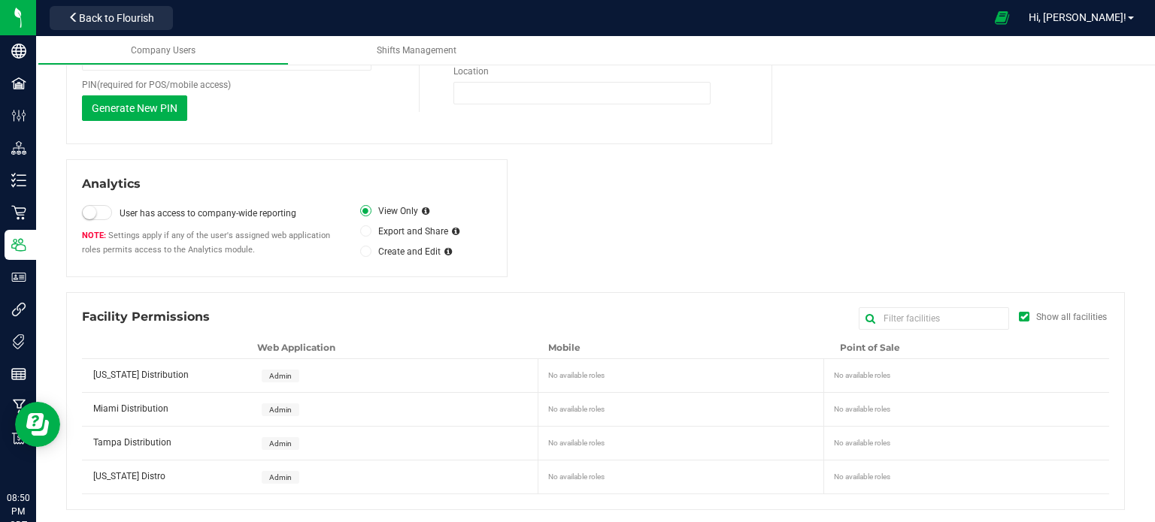
type input "Operations Manager"
click at [289, 409] on span "Admin" at bounding box center [281, 410] width 38 height 13
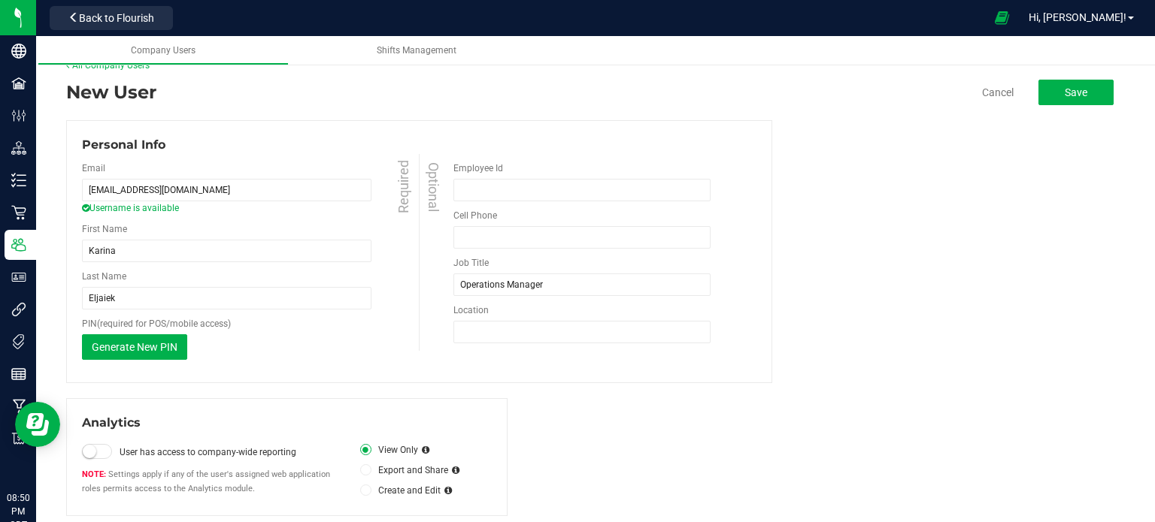
scroll to position [0, 0]
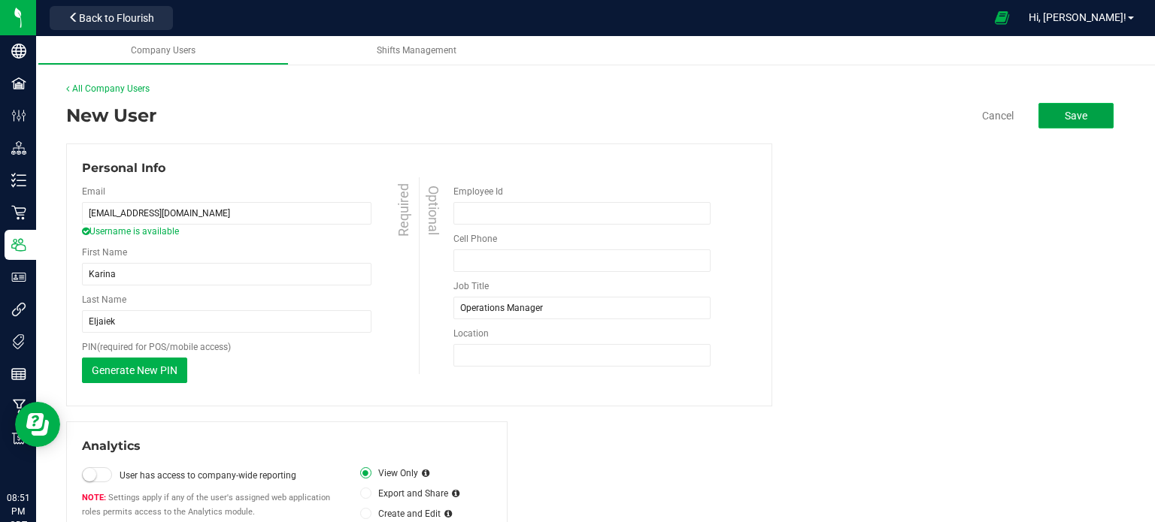
click at [1080, 120] on button "Save" at bounding box center [1075, 116] width 75 height 26
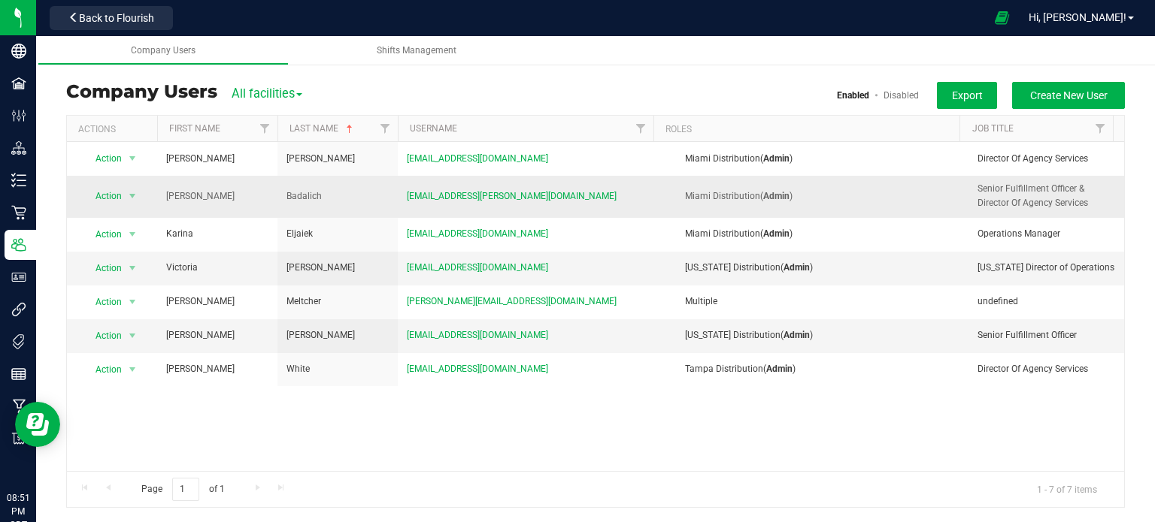
click at [697, 206] on td "Miami Distribution ( Admin )" at bounding box center [812, 196] width 311 height 41
click at [135, 198] on span "select" at bounding box center [132, 196] width 12 height 12
click at [117, 265] on li "Edit user" at bounding box center [123, 266] width 81 height 23
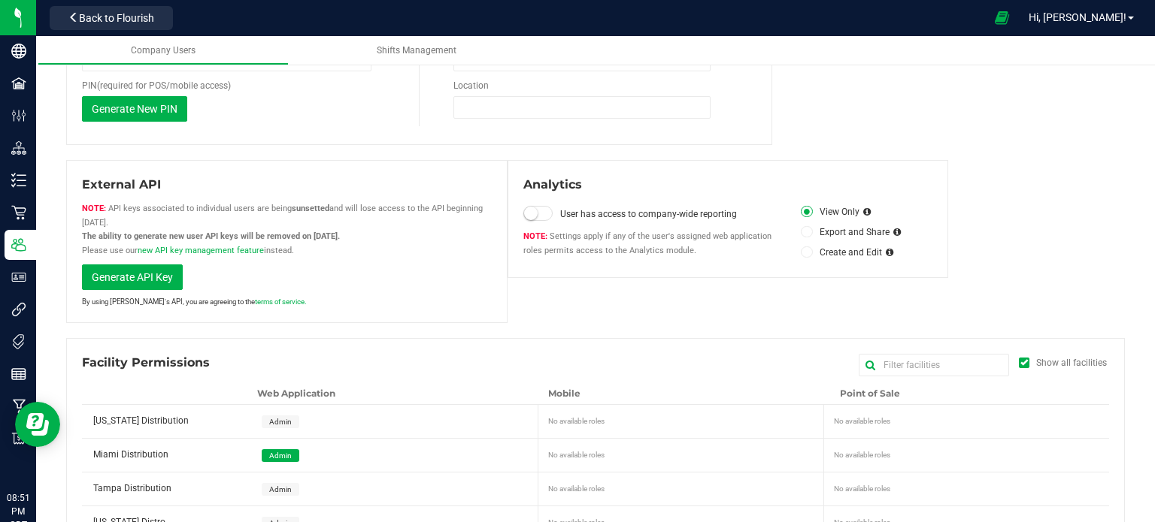
scroll to position [321, 0]
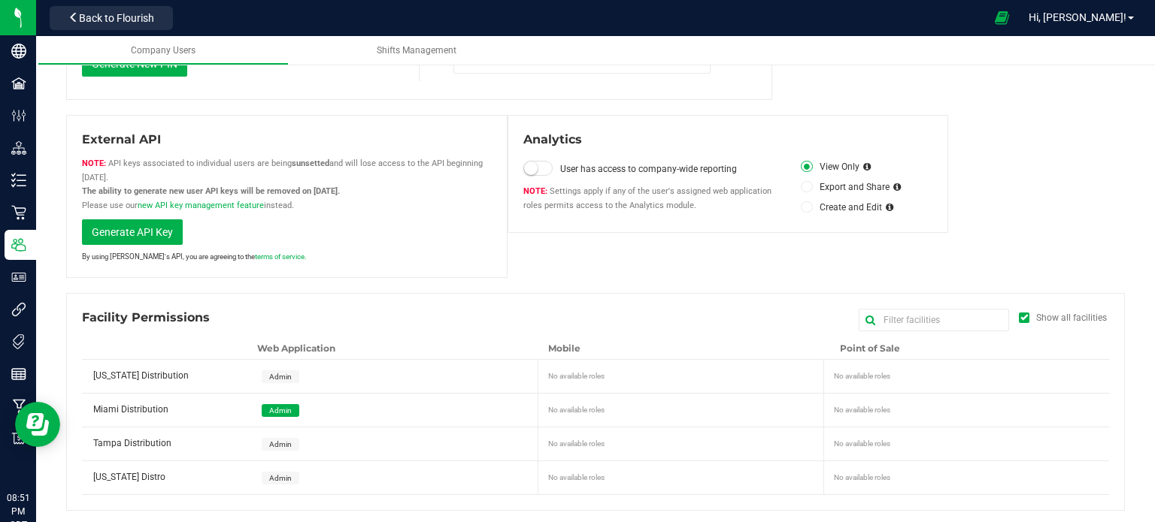
click at [274, 444] on span "Admin" at bounding box center [280, 445] width 23 height 8
click at [277, 474] on span "Admin" at bounding box center [280, 478] width 23 height 8
click at [273, 375] on span "Admin" at bounding box center [280, 377] width 23 height 8
click at [286, 441] on span "Admin" at bounding box center [280, 445] width 23 height 8
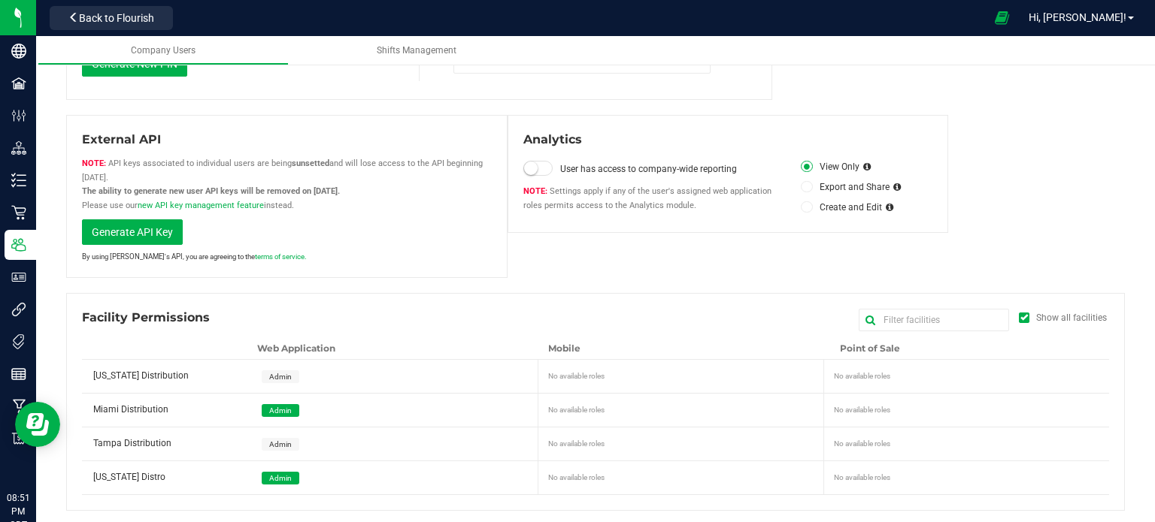
click at [278, 477] on span "Admin" at bounding box center [280, 478] width 23 height 8
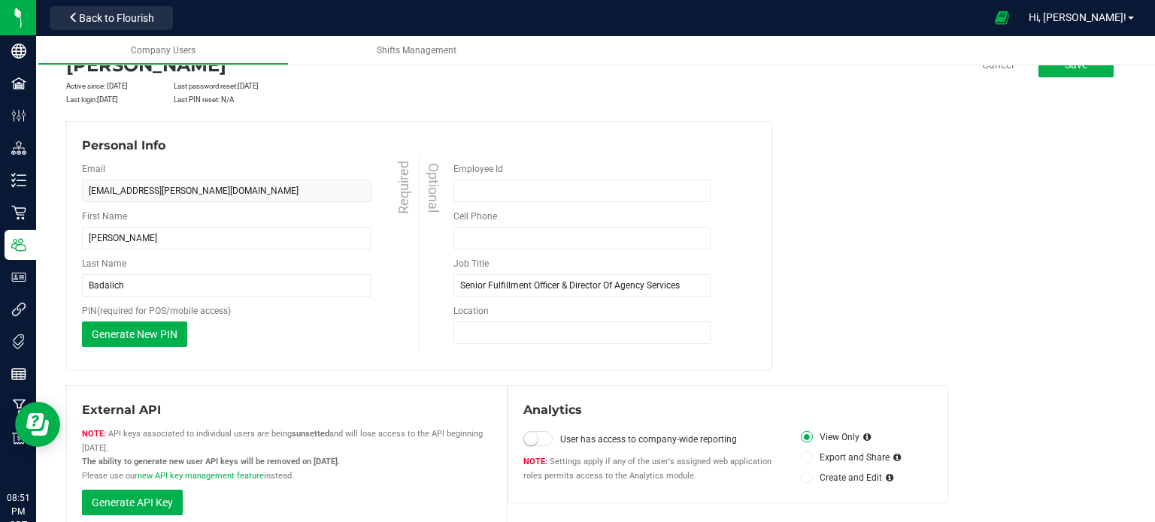
scroll to position [0, 0]
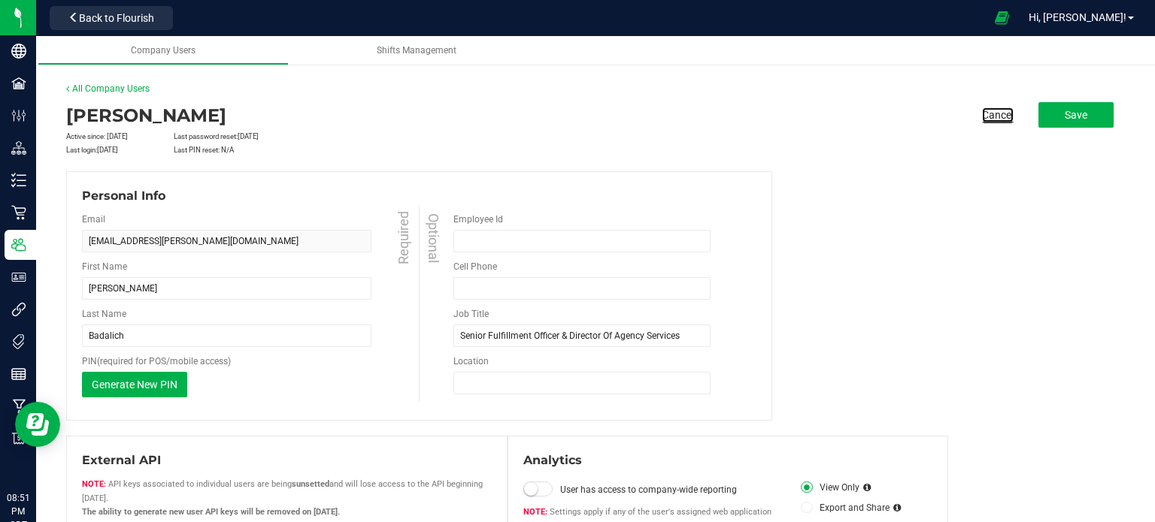
click at [982, 119] on link "Cancel" at bounding box center [998, 115] width 32 height 15
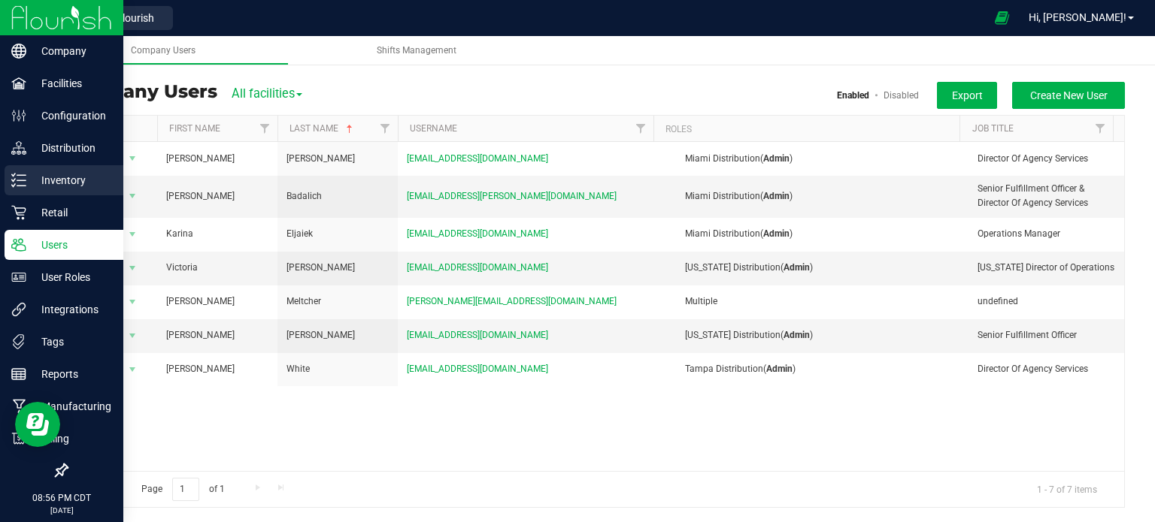
click at [84, 173] on p "Inventory" at bounding box center [71, 180] width 90 height 18
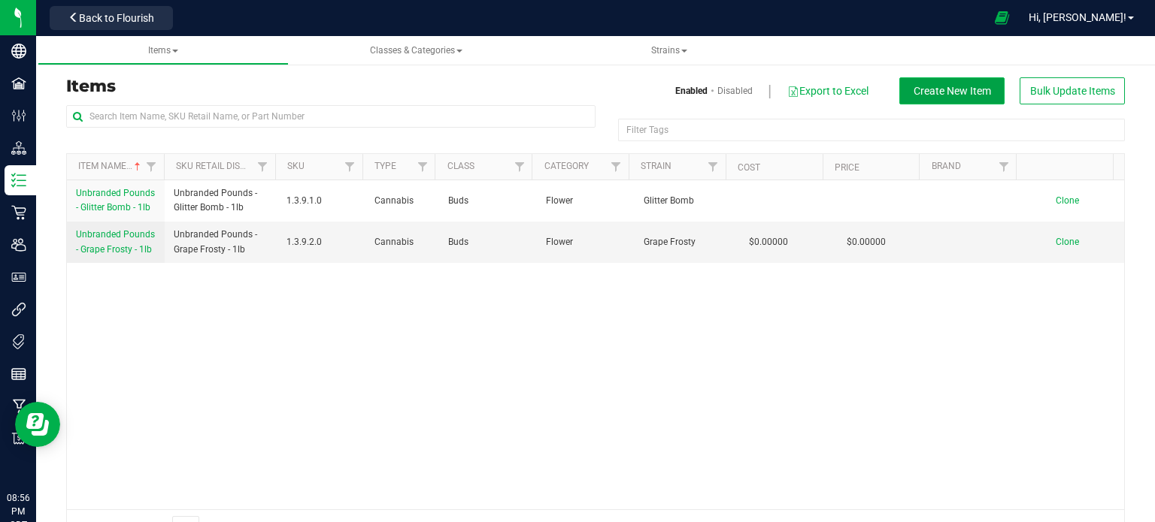
click at [925, 91] on span "Create New Item" at bounding box center [951, 91] width 77 height 12
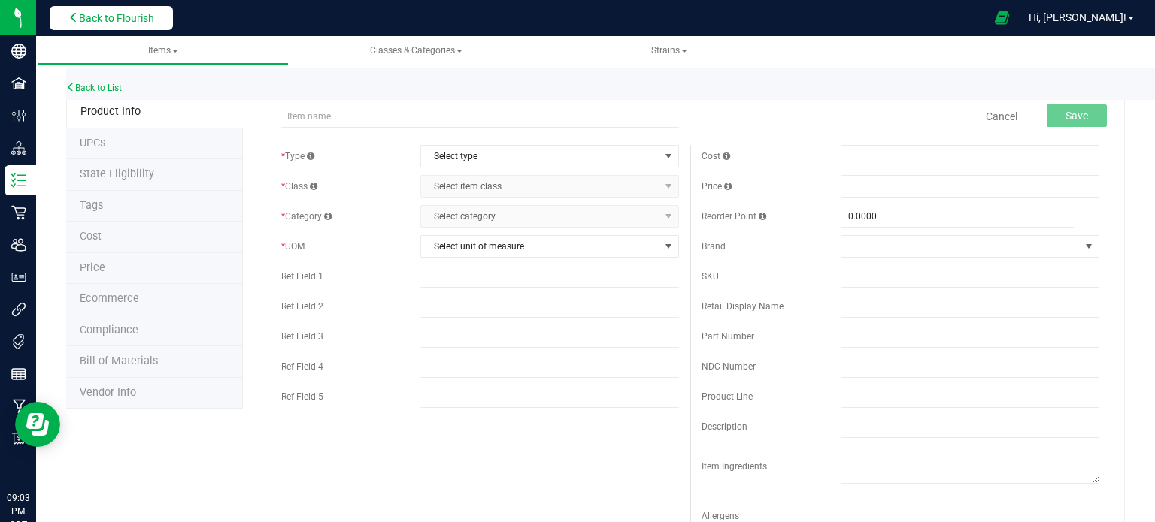
click at [114, 23] on span "Back to Flourish" at bounding box center [116, 18] width 75 height 12
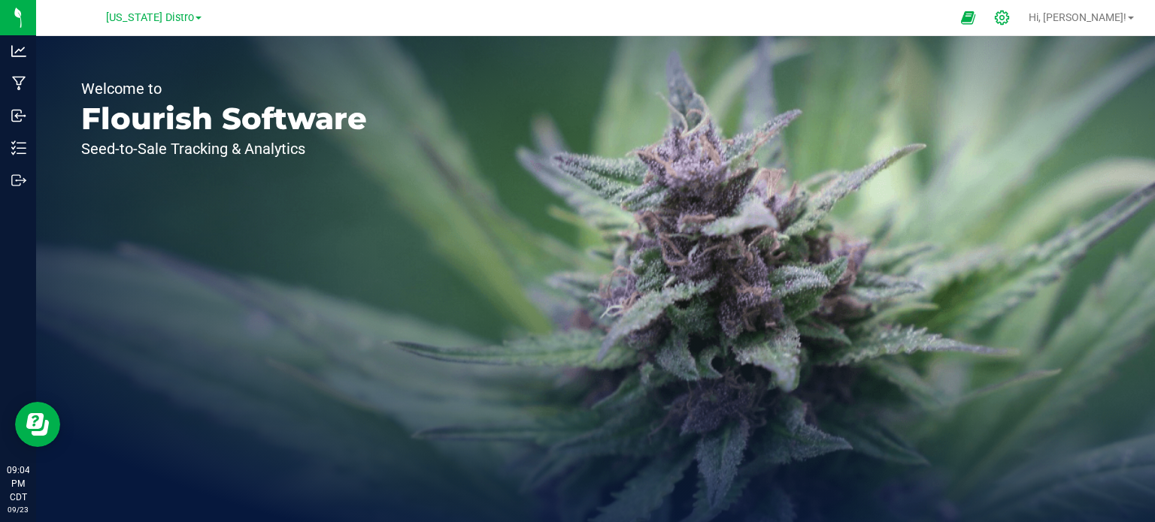
click at [1010, 14] on icon at bounding box center [1002, 18] width 16 height 16
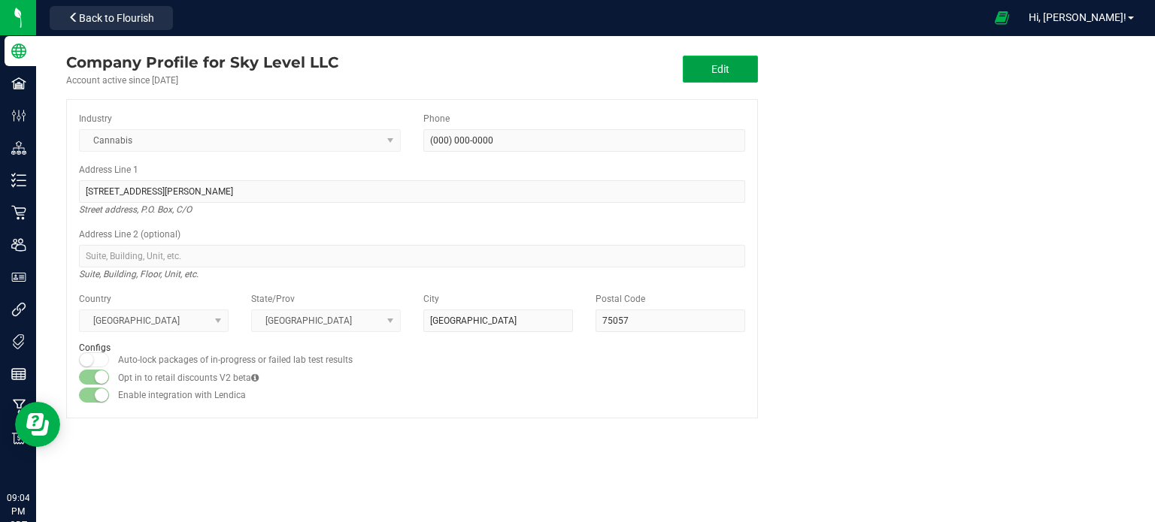
click at [713, 76] on button "Edit" at bounding box center [720, 69] width 75 height 27
